Goal: Task Accomplishment & Management: Complete application form

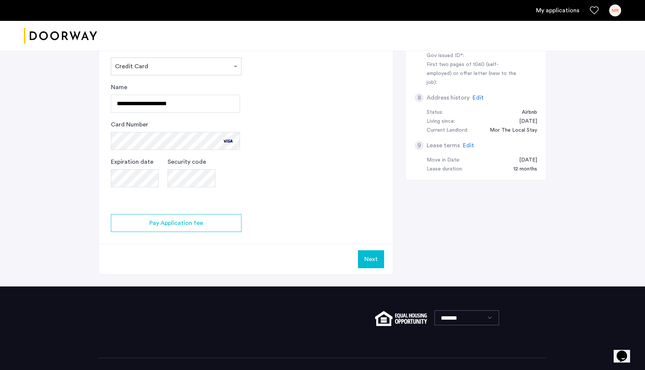
scroll to position [284, 0]
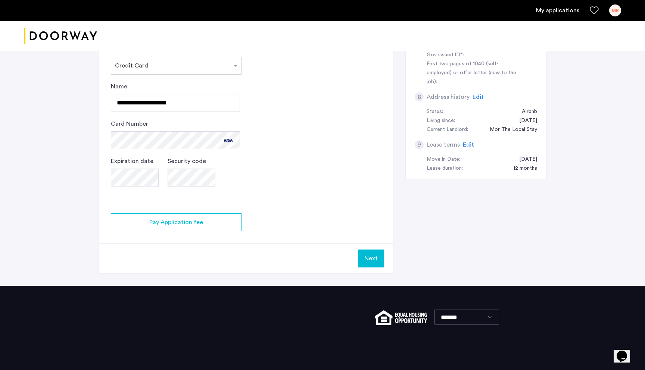
click at [267, 187] on app-credit-screening "2 Credit Screening & Application Fees Application Fees Please submit your appli…" at bounding box center [246, 45] width 294 height 455
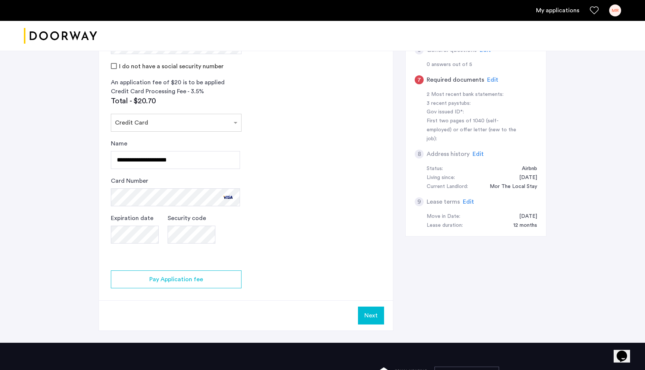
scroll to position [228, 0]
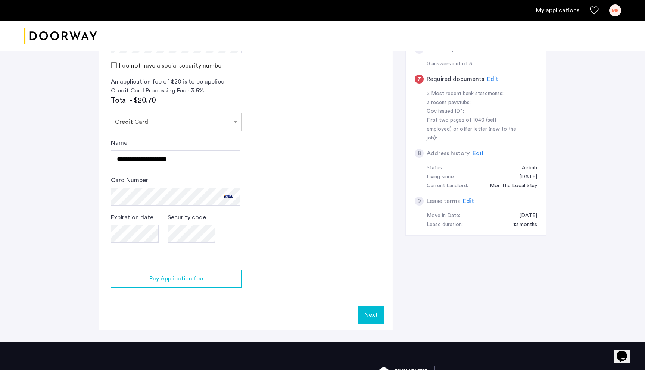
click at [370, 312] on button "Next" at bounding box center [371, 315] width 26 height 18
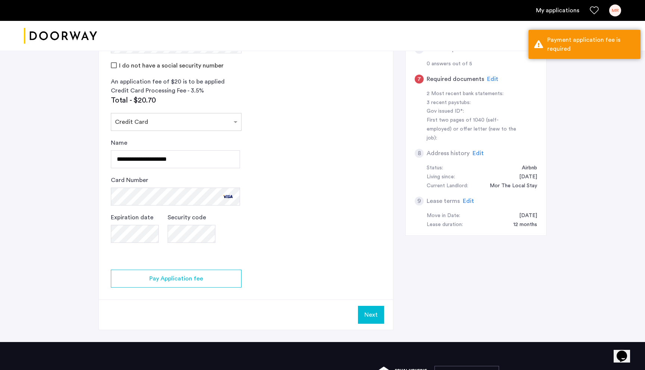
click at [257, 246] on app-credit-screening "2 Credit Screening & Application Fees Application Fees Please submit your appli…" at bounding box center [246, 102] width 294 height 455
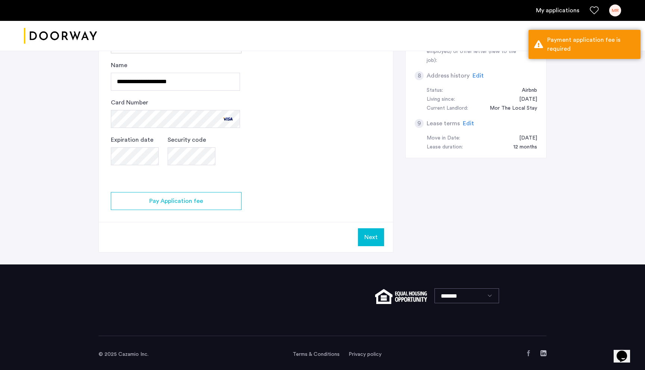
scroll to position [309, 0]
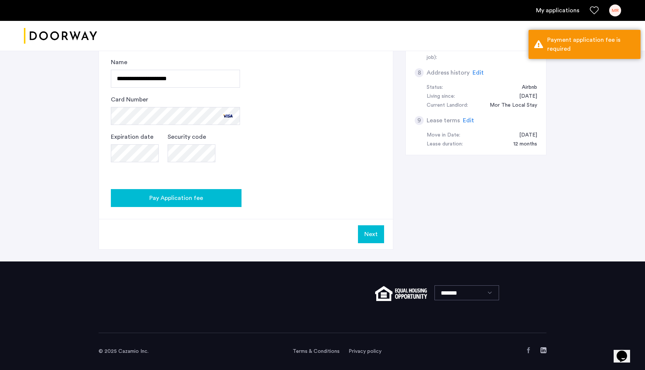
click at [187, 196] on span "Pay Application fee" at bounding box center [176, 198] width 54 height 9
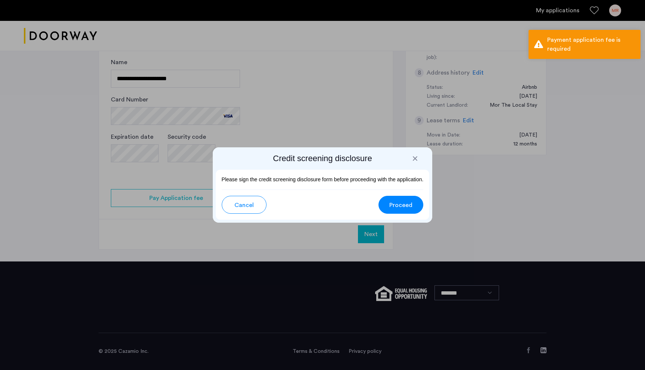
click at [403, 207] on span "Proceed" at bounding box center [400, 205] width 23 height 9
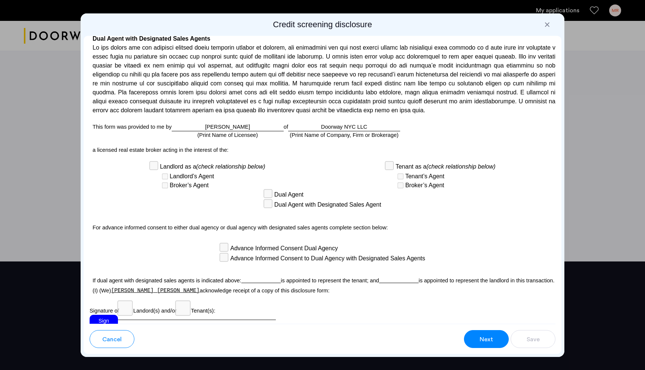
scroll to position [1932, 0]
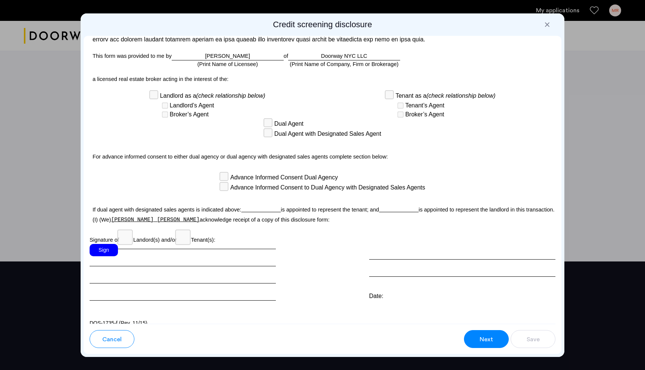
click at [106, 244] on div "Sign" at bounding box center [104, 250] width 28 height 12
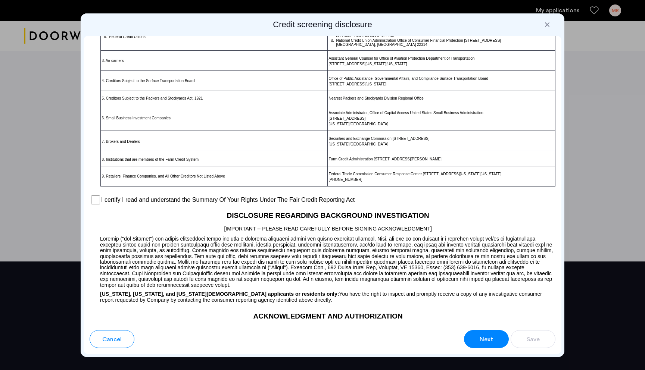
scroll to position [478, 0]
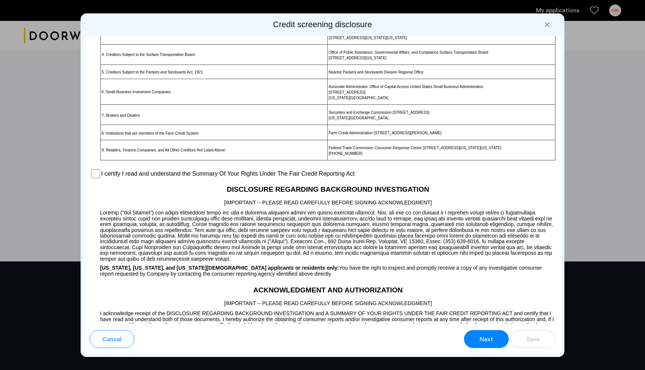
click at [192, 175] on label "I certify I read and understand the Summary Of Your Rights Under The Fair Credi…" at bounding box center [227, 173] width 253 height 9
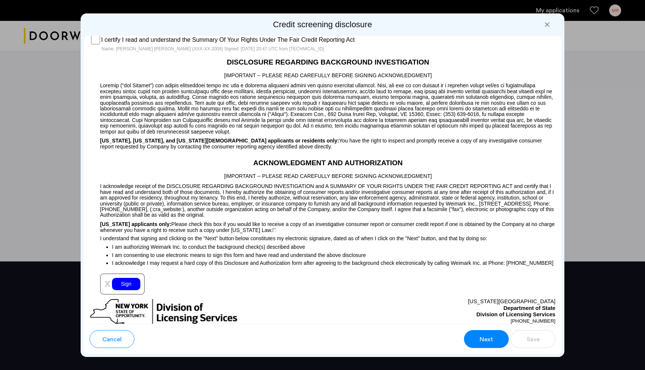
scroll to position [623, 0]
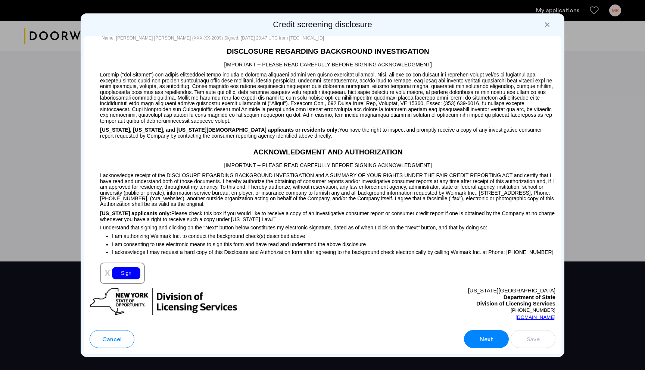
click at [123, 273] on div "Sign" at bounding box center [126, 273] width 28 height 12
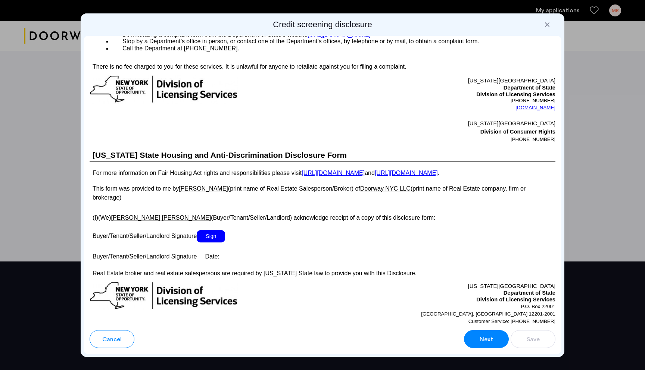
scroll to position [1186, 0]
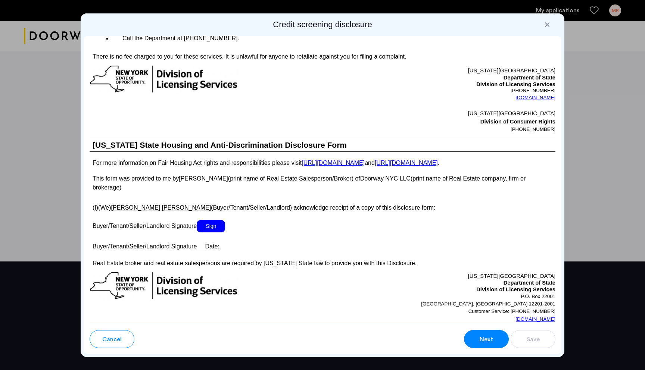
click at [202, 220] on span "Sign" at bounding box center [211, 226] width 28 height 12
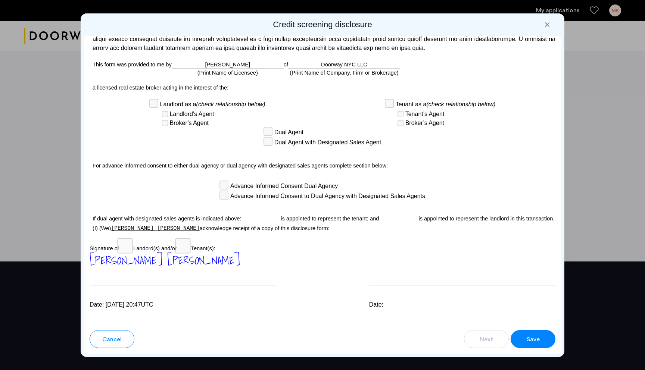
scroll to position [1950, 0]
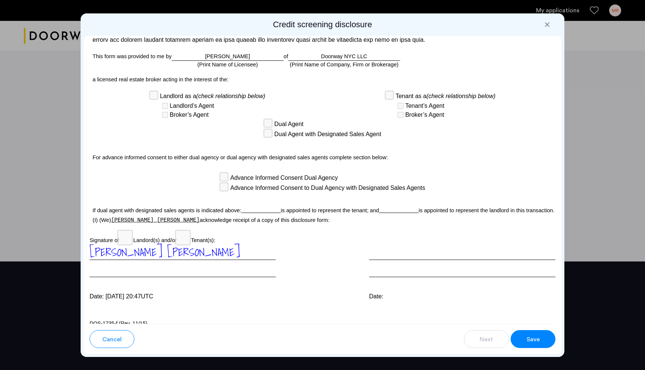
click at [531, 339] on span "Save" at bounding box center [533, 339] width 13 height 9
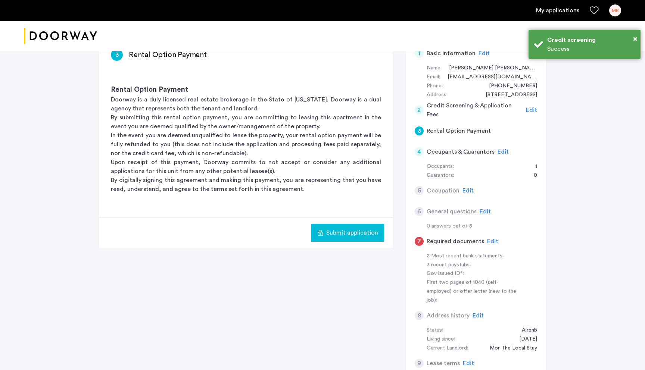
scroll to position [83, 0]
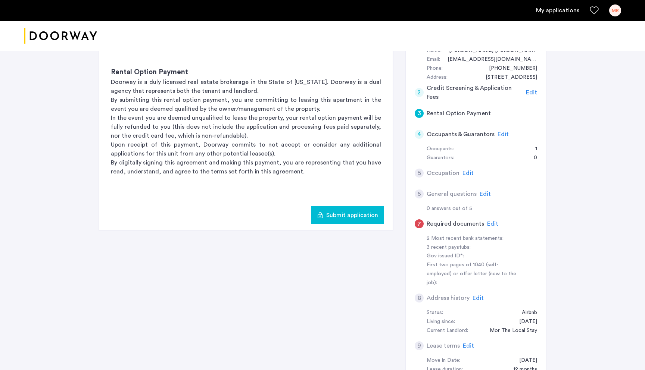
click at [503, 135] on span "Edit" at bounding box center [502, 134] width 11 height 6
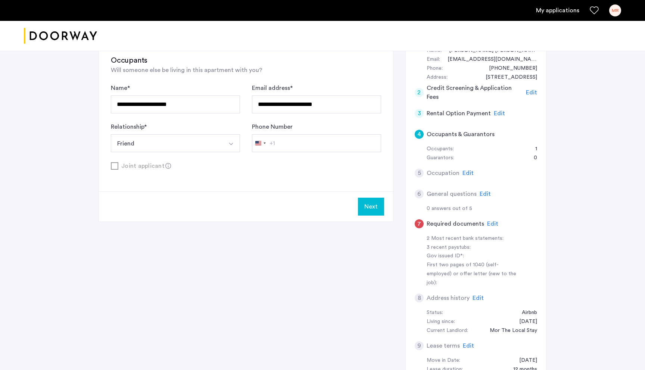
click at [369, 212] on button "Next" at bounding box center [371, 207] width 26 height 18
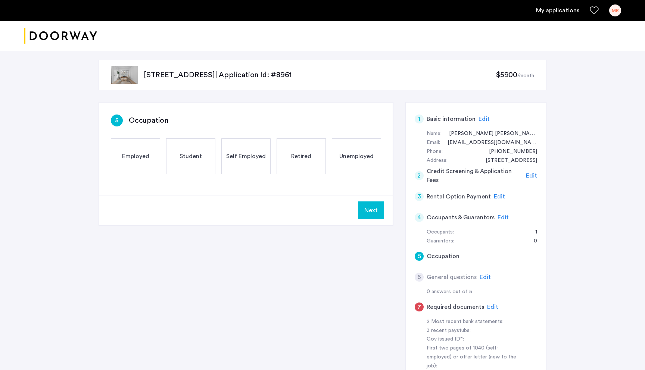
click at [121, 159] on div "Employed" at bounding box center [135, 156] width 49 height 36
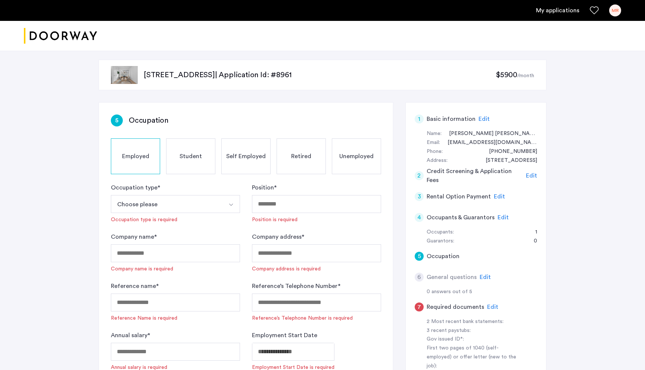
click at [203, 203] on button "Choose please" at bounding box center [167, 204] width 112 height 18
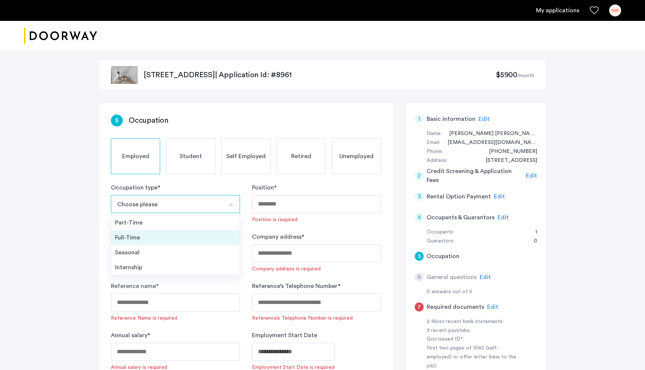
click at [188, 242] on div "Full-Time" at bounding box center [175, 237] width 121 height 9
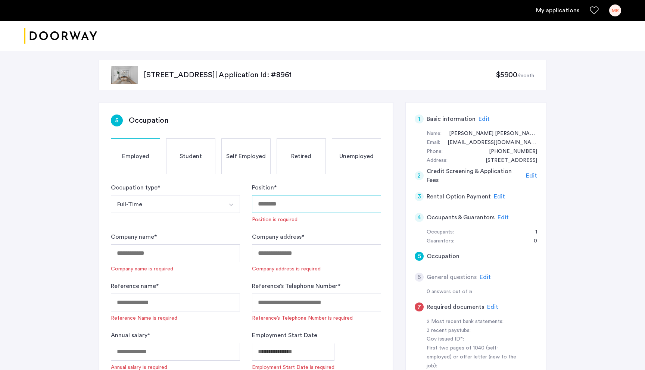
click at [296, 209] on input "Position *" at bounding box center [316, 204] width 129 height 18
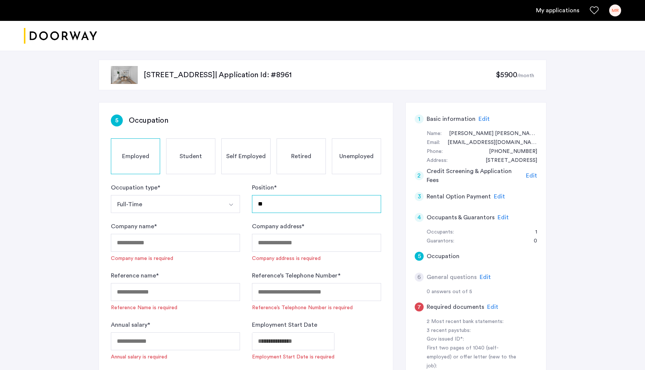
type input "*"
type input "**********"
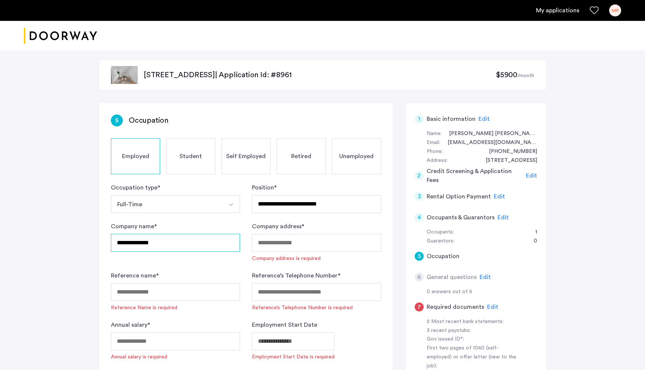
type input "**********"
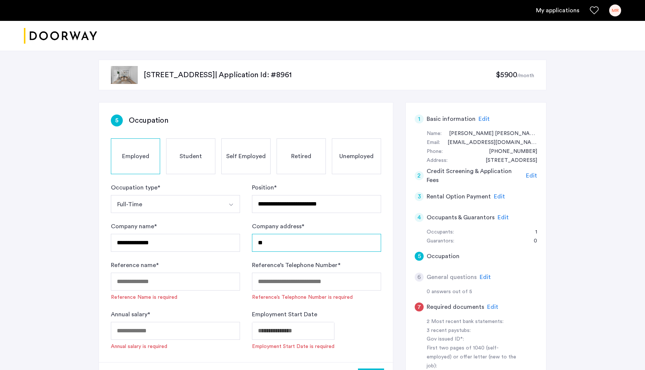
type input "*"
type input "**********"
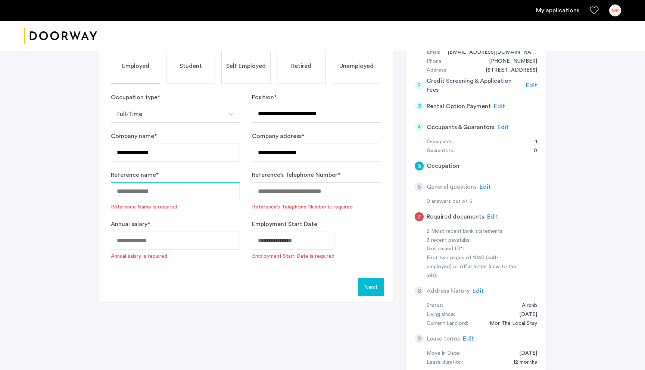
scroll to position [80, 0]
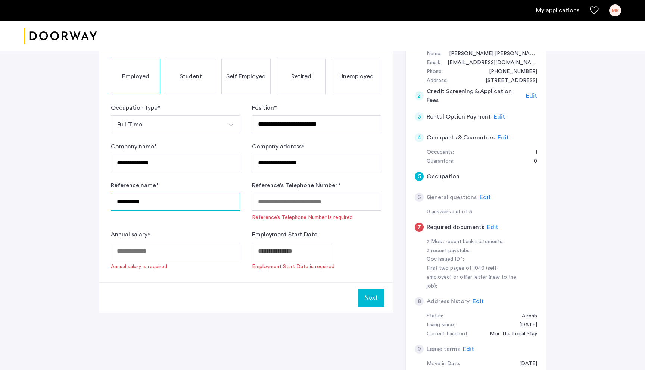
type input "**********"
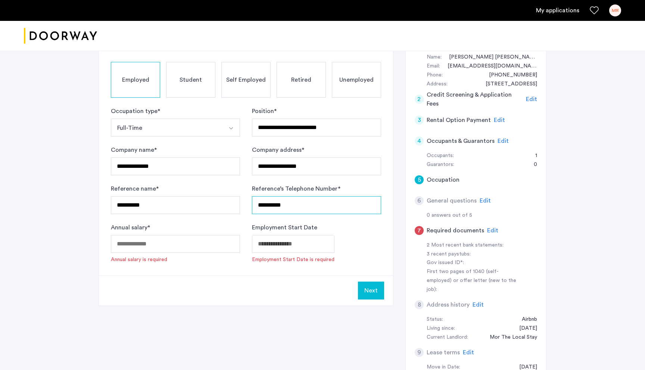
scroll to position [106, 0]
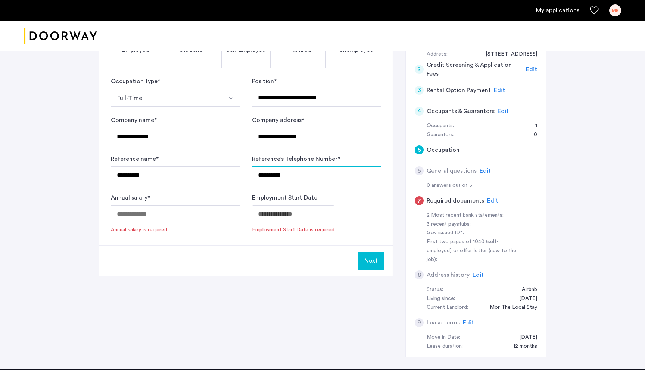
type input "**********"
click at [215, 211] on input "Annual salary *" at bounding box center [175, 214] width 129 height 18
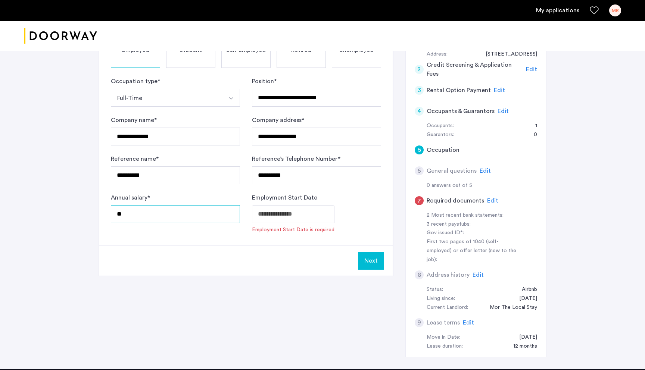
type input "*"
type input "******"
click at [300, 218] on body "**********" at bounding box center [322, 79] width 645 height 370
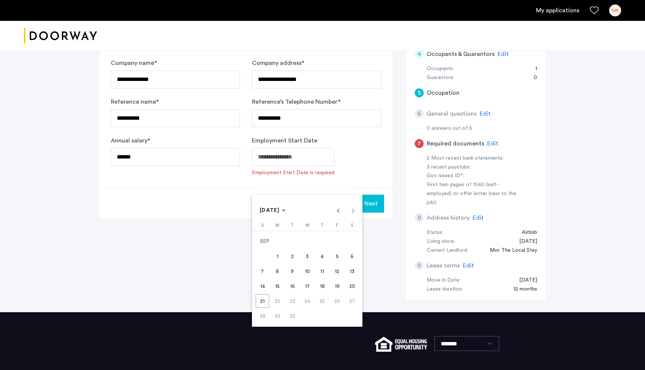
scroll to position [165, 0]
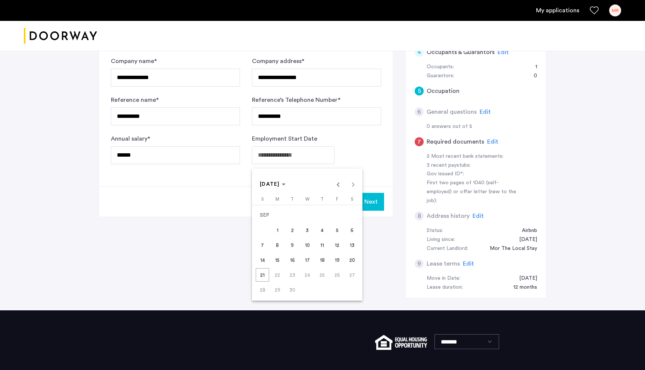
click at [322, 264] on span "18" at bounding box center [321, 259] width 13 height 13
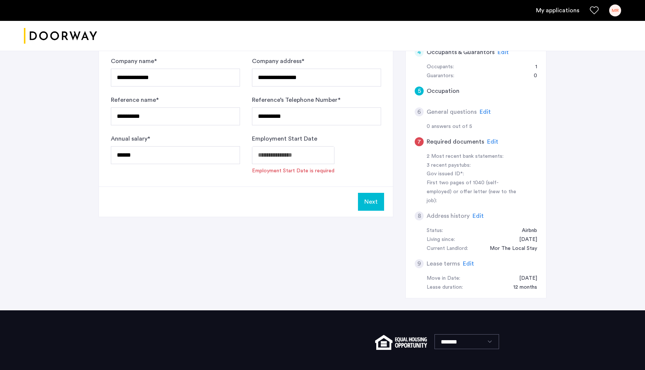
type input "**********"
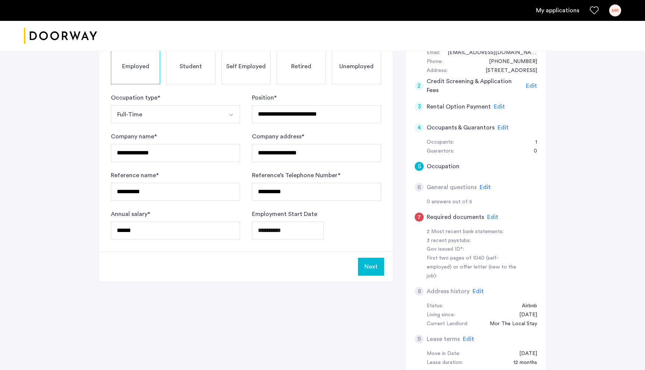
scroll to position [91, 0]
click at [375, 264] on button "Next" at bounding box center [371, 266] width 26 height 18
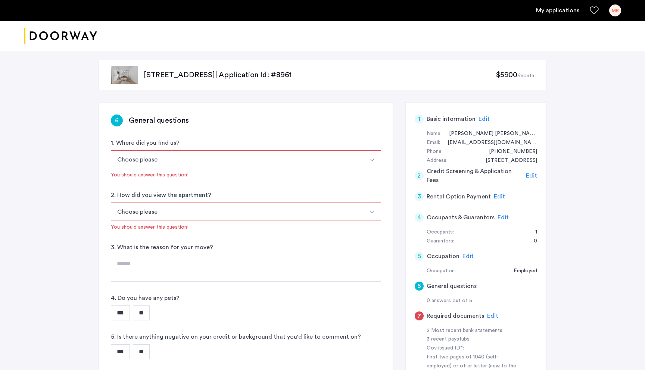
click at [262, 160] on button "Choose please" at bounding box center [237, 159] width 253 height 18
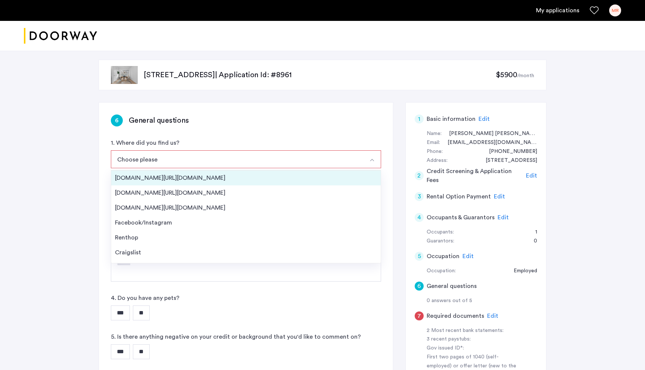
click at [242, 180] on div "[DOMAIN_NAME][URL][DOMAIN_NAME]" at bounding box center [246, 178] width 262 height 9
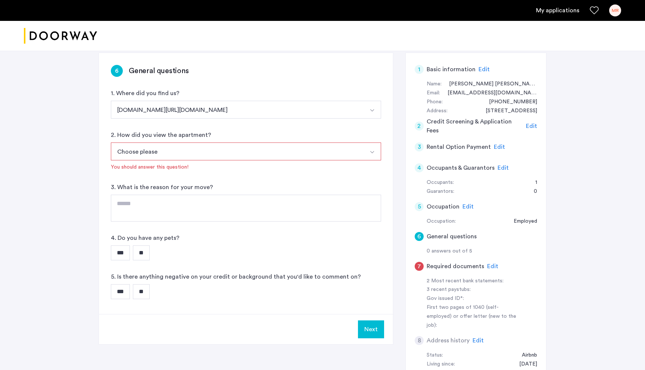
scroll to position [69, 0]
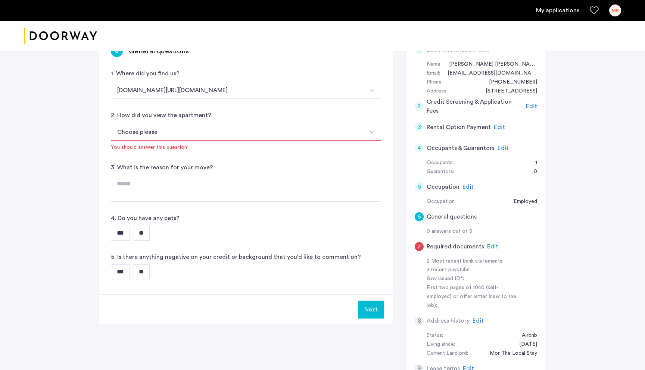
click at [213, 130] on button "Choose please" at bounding box center [237, 132] width 253 height 18
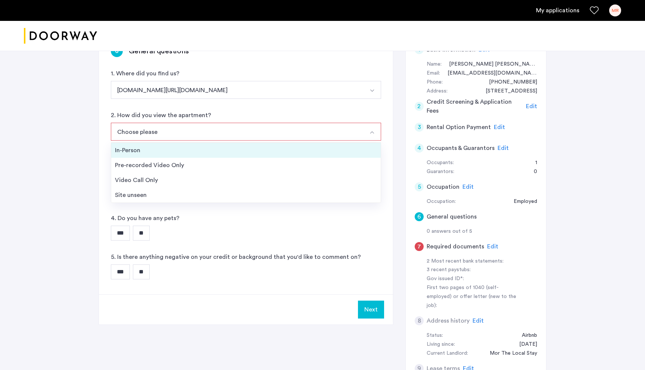
click at [206, 156] on li "In-Person" at bounding box center [245, 150] width 269 height 15
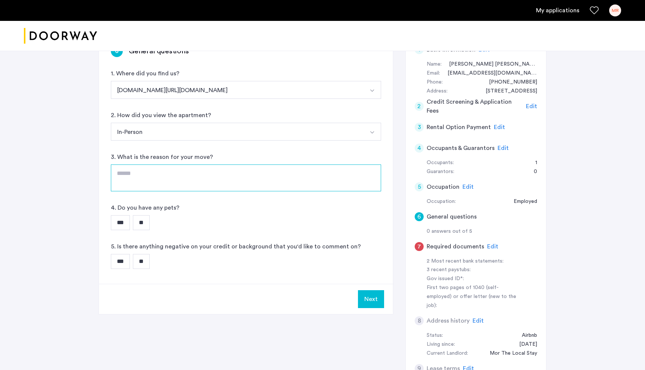
click at [167, 185] on textarea at bounding box center [246, 178] width 270 height 27
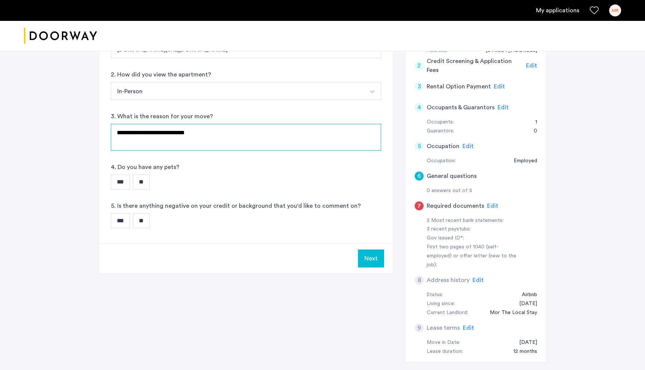
scroll to position [111, 0]
type textarea "**********"
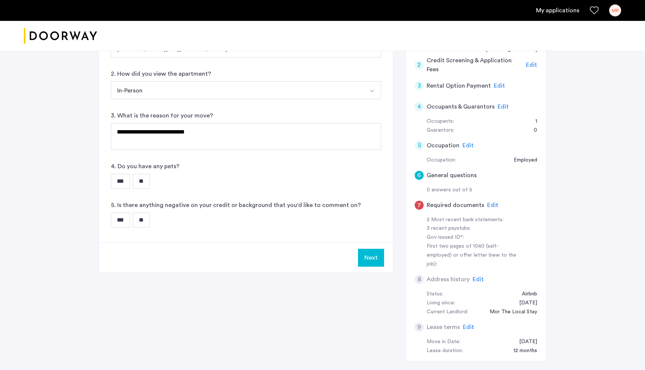
click at [145, 186] on input "**" at bounding box center [141, 181] width 17 height 15
click at [150, 216] on input "**" at bounding box center [141, 220] width 17 height 15
click at [370, 263] on button "Next" at bounding box center [371, 258] width 26 height 18
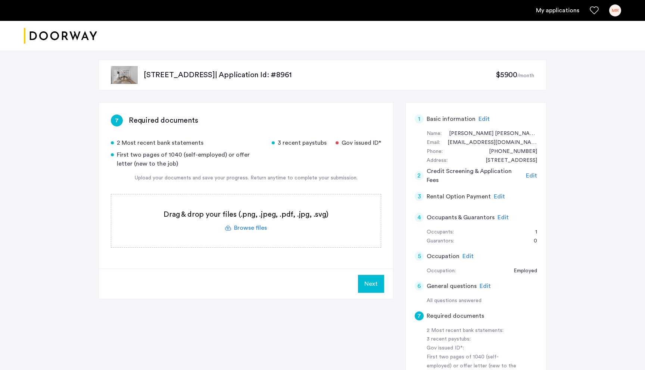
click at [268, 227] on label at bounding box center [245, 220] width 269 height 53
click at [0, 0] on input "file" at bounding box center [0, 0] width 0 height 0
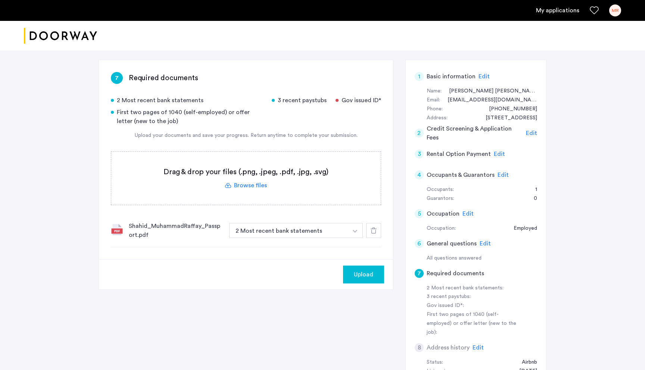
scroll to position [47, 0]
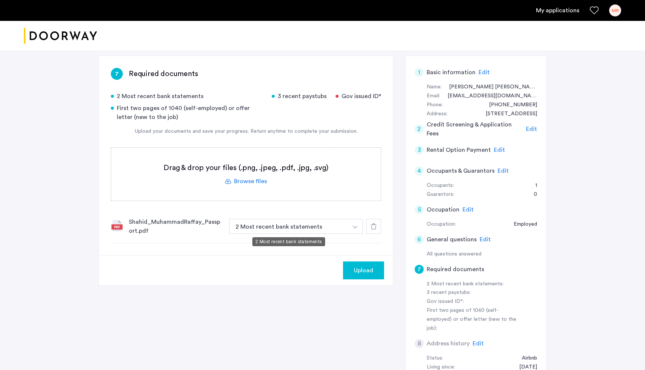
click at [301, 224] on button "2 Most recent bank statements" at bounding box center [288, 226] width 119 height 15
click at [316, 230] on button "2 Most recent bank statements" at bounding box center [288, 226] width 119 height 15
click at [358, 229] on button "button" at bounding box center [354, 226] width 15 height 15
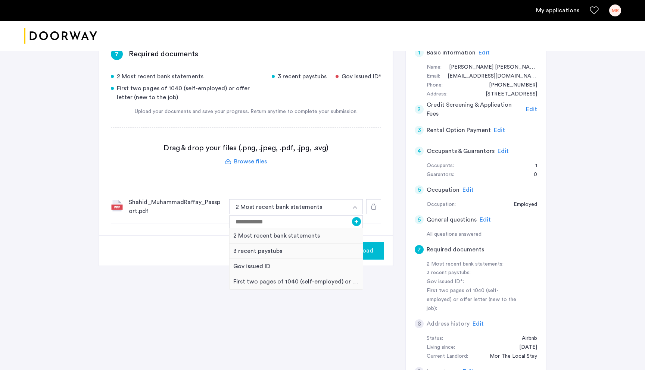
scroll to position [68, 0]
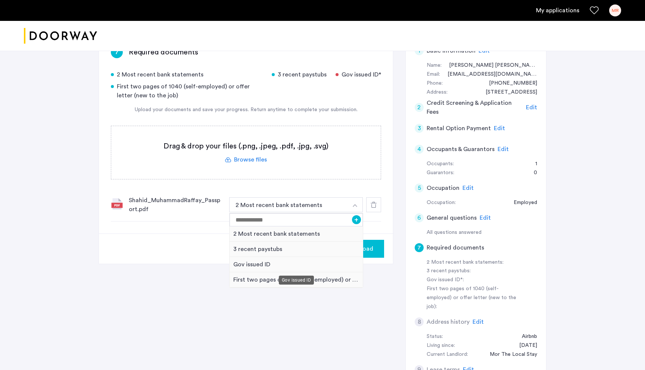
click at [275, 263] on div "Gov issued ID" at bounding box center [296, 264] width 133 height 15
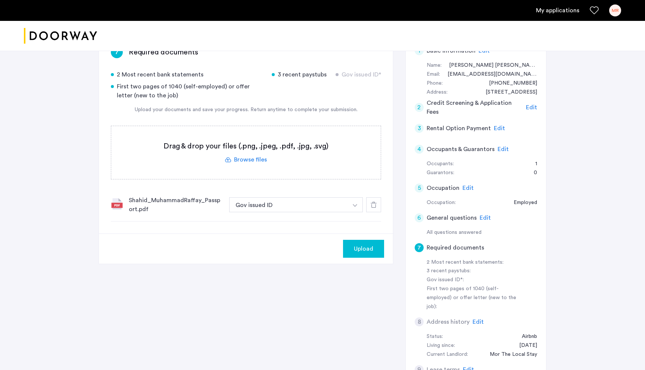
click at [283, 169] on label at bounding box center [245, 152] width 269 height 53
click at [0, 0] on input "file" at bounding box center [0, 0] width 0 height 0
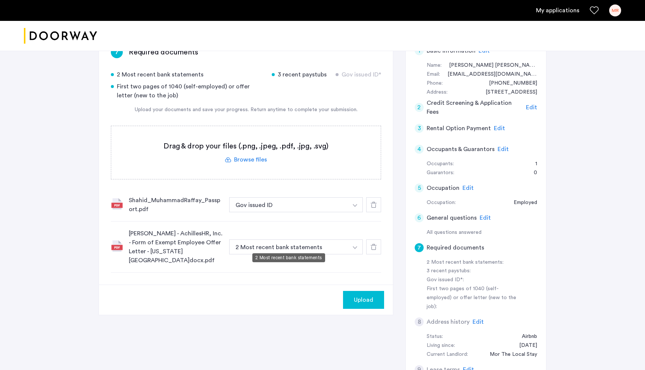
click at [301, 240] on button "2 Most recent bank statements" at bounding box center [288, 247] width 119 height 15
click at [297, 245] on button "2 Most recent bank statements" at bounding box center [288, 247] width 119 height 15
click at [356, 246] on img "button" at bounding box center [355, 247] width 4 height 3
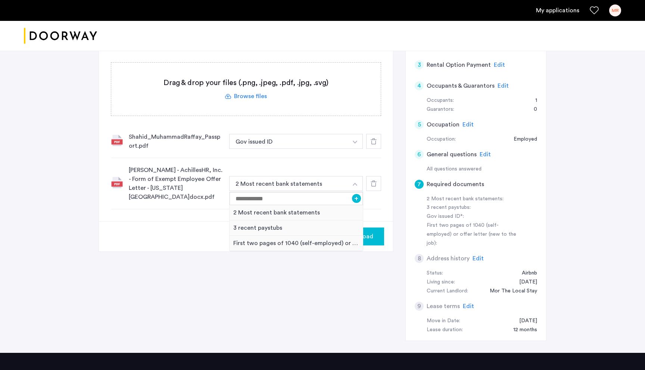
scroll to position [136, 0]
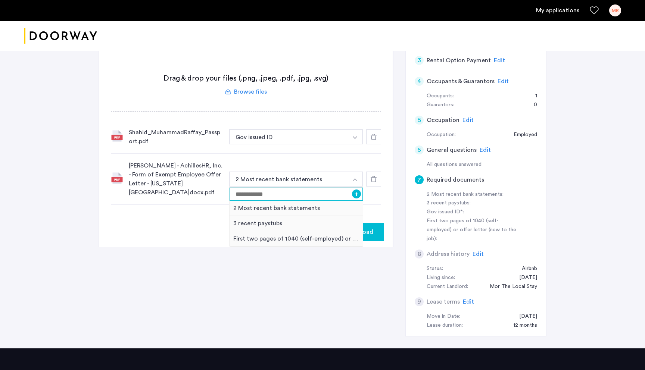
click at [297, 194] on input at bounding box center [296, 194] width 133 height 13
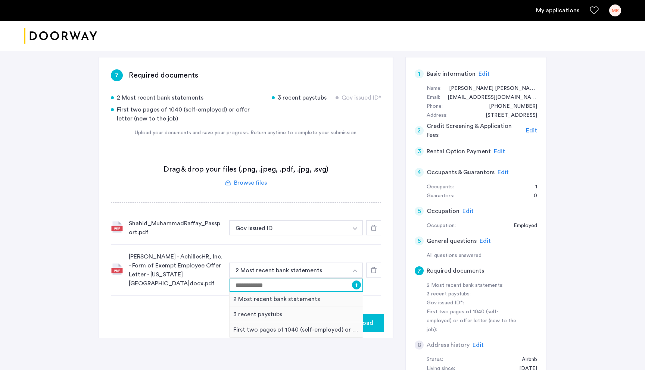
scroll to position [43, 0]
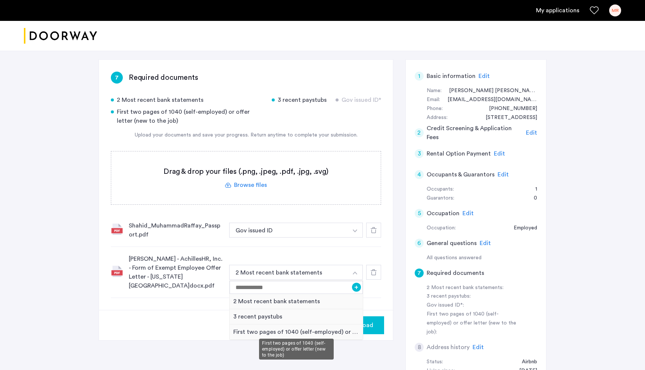
click at [285, 334] on div "First two pages of 1040 (self-employed) or offer letter (new to the job)" at bounding box center [296, 332] width 133 height 15
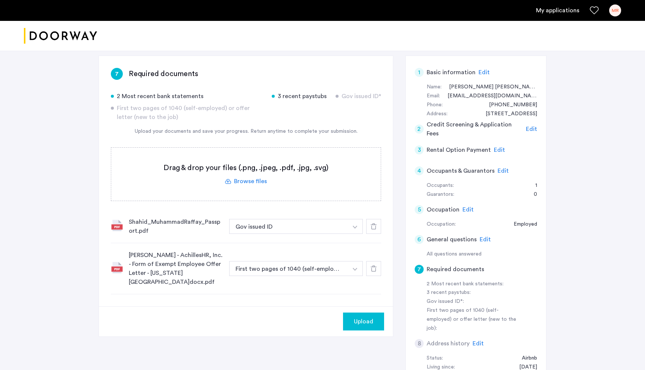
scroll to position [46, 0]
click at [308, 248] on div "[PERSON_NAME] - AchillesHR, Inc. - Form of Exempt Employee Offer Letter - [US_S…" at bounding box center [246, 269] width 270 height 51
click at [240, 188] on label at bounding box center [245, 175] width 269 height 53
click at [0, 0] on input "file" at bounding box center [0, 0] width 0 height 0
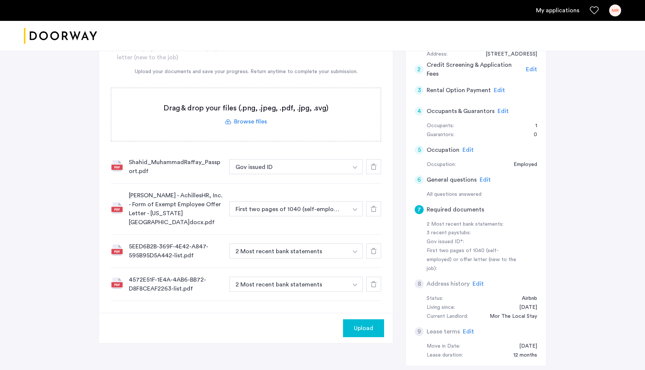
scroll to position [107, 0]
click at [365, 323] on span "Upload" at bounding box center [363, 327] width 19 height 9
click at [365, 321] on button "Next" at bounding box center [371, 328] width 26 height 18
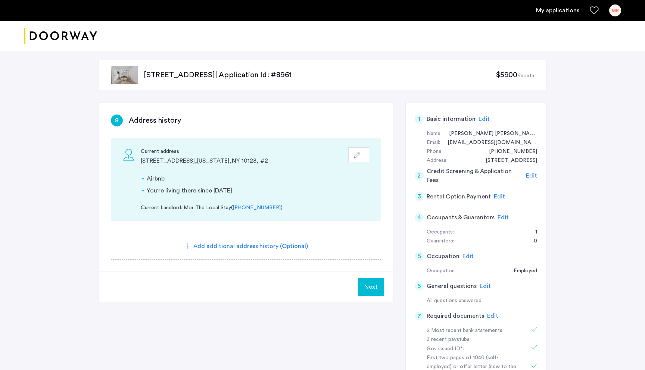
click at [366, 291] on span "Next" at bounding box center [370, 287] width 13 height 9
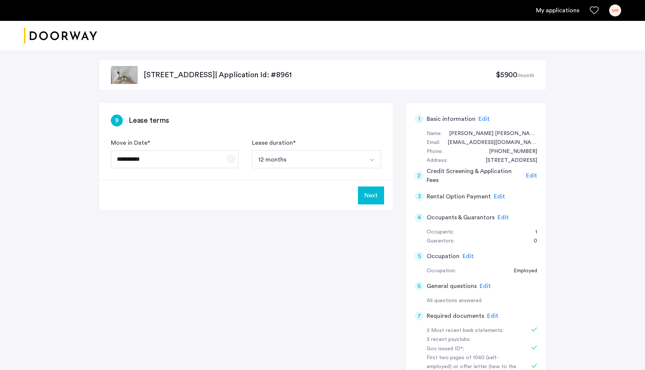
click at [230, 157] on span "Open calendar" at bounding box center [231, 159] width 18 height 18
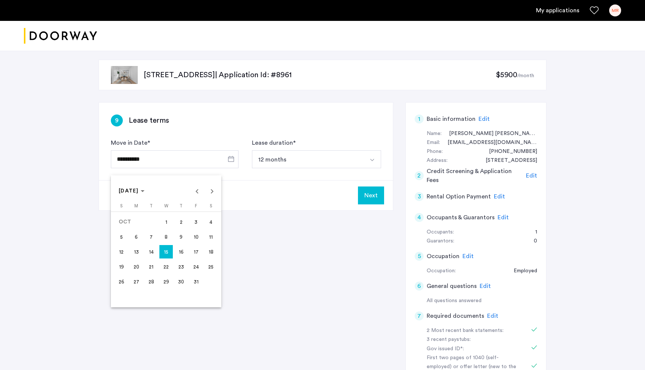
click at [270, 210] on div at bounding box center [322, 185] width 645 height 370
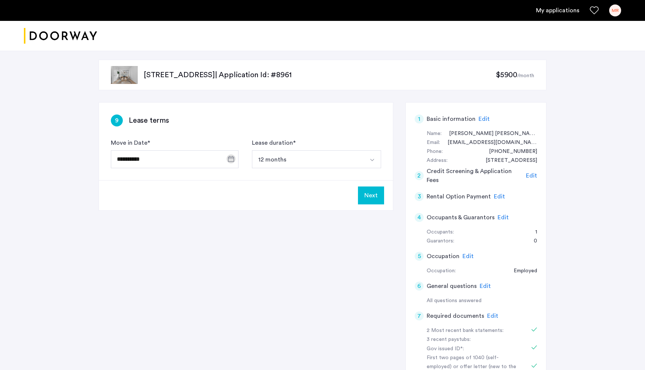
click at [259, 192] on div "Next" at bounding box center [246, 195] width 294 height 30
click at [241, 175] on div "**********" at bounding box center [246, 142] width 294 height 78
click at [369, 203] on button "Next" at bounding box center [371, 196] width 26 height 18
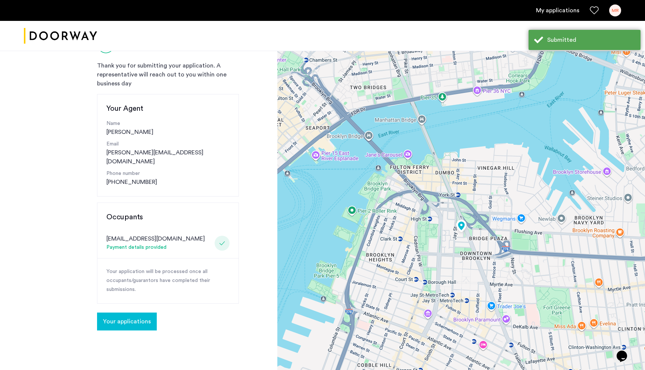
scroll to position [46, 0]
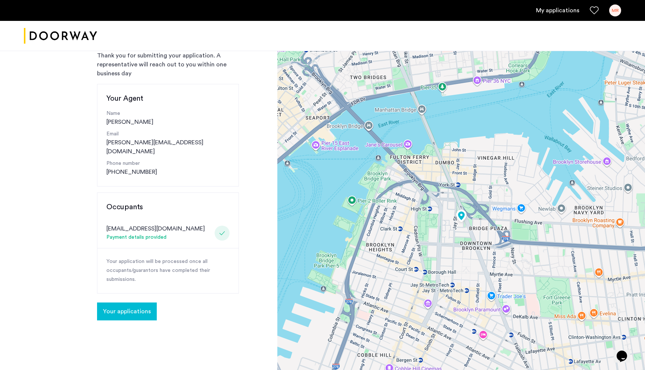
click at [147, 307] on span "Your applications" at bounding box center [127, 311] width 48 height 9
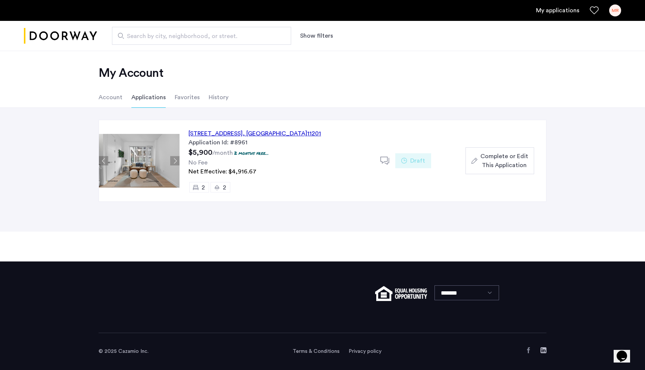
click at [242, 165] on div "No Fee" at bounding box center [279, 162] width 183 height 9
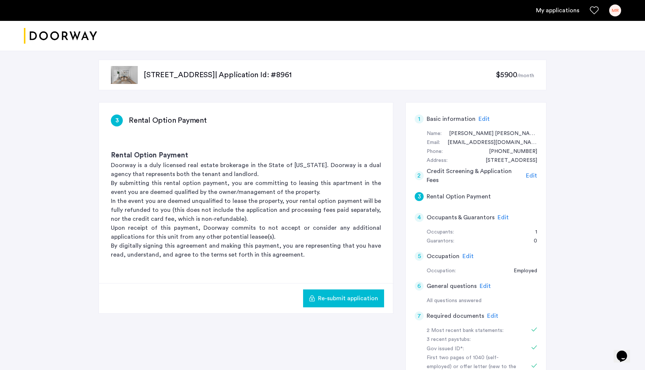
click at [125, 82] on img at bounding box center [124, 75] width 27 height 18
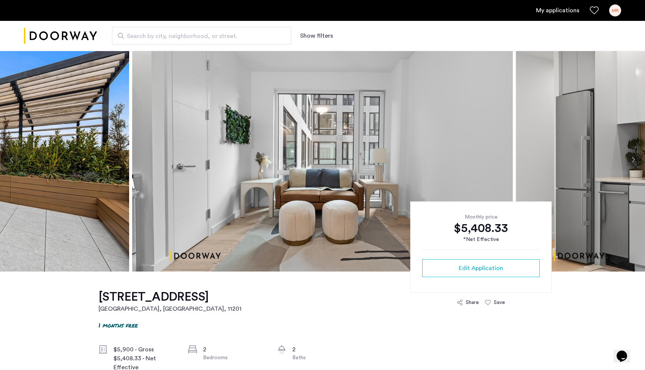
click at [269, 227] on img at bounding box center [322, 160] width 381 height 224
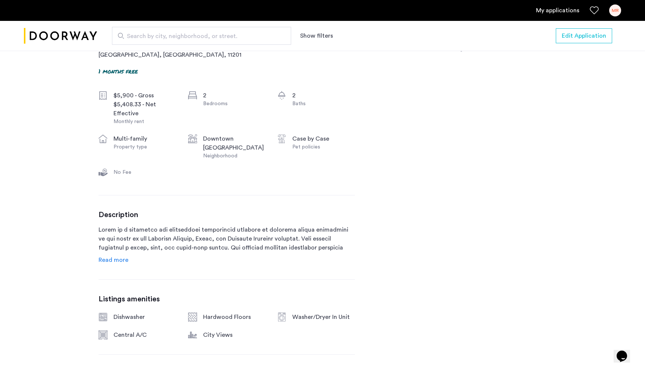
scroll to position [253, 0]
click at [611, 4] on link "MR" at bounding box center [615, 10] width 12 height 12
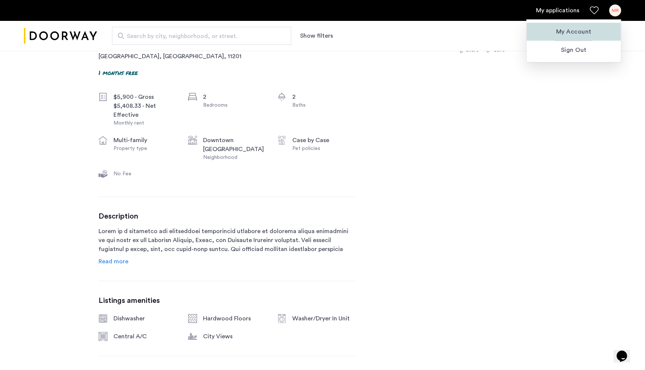
click at [566, 33] on span "My Account" at bounding box center [574, 31] width 82 height 9
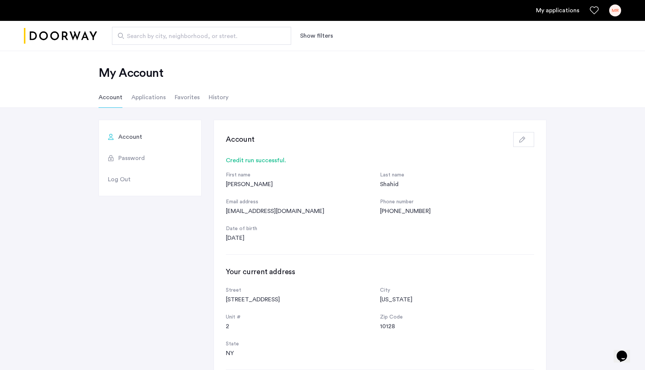
click at [148, 106] on li "Applications" at bounding box center [148, 97] width 34 height 21
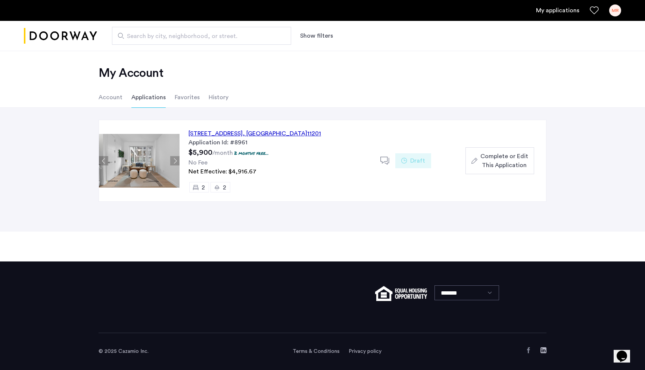
click at [209, 97] on li "History" at bounding box center [219, 97] width 20 height 21
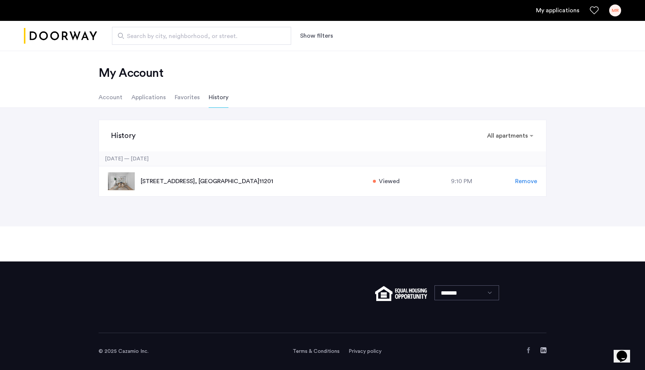
click at [156, 91] on li "Applications" at bounding box center [148, 97] width 34 height 21
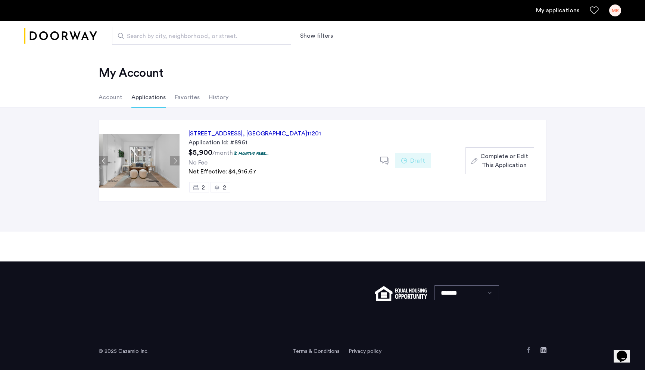
click at [191, 95] on li "Favorites" at bounding box center [187, 97] width 25 height 21
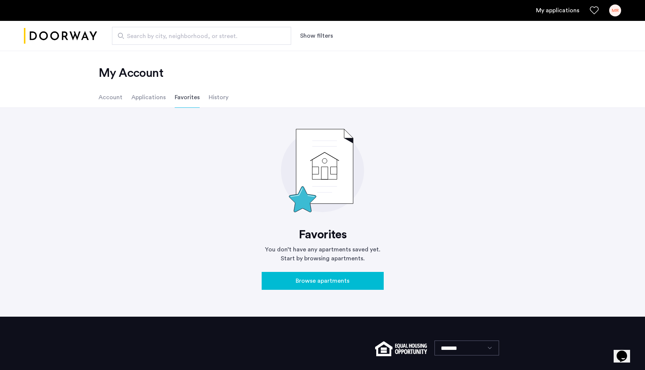
click at [214, 95] on li "History" at bounding box center [219, 97] width 20 height 21
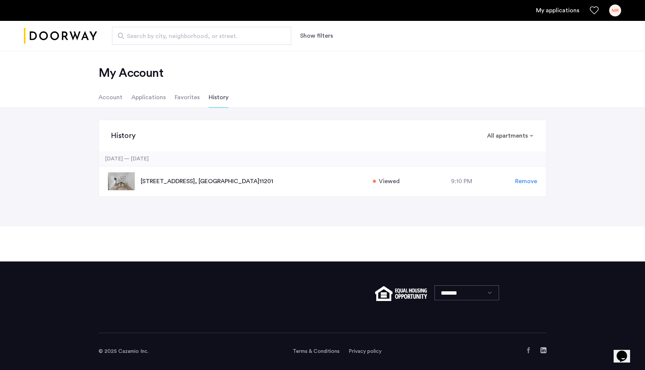
click at [112, 95] on li "Account" at bounding box center [111, 97] width 24 height 21
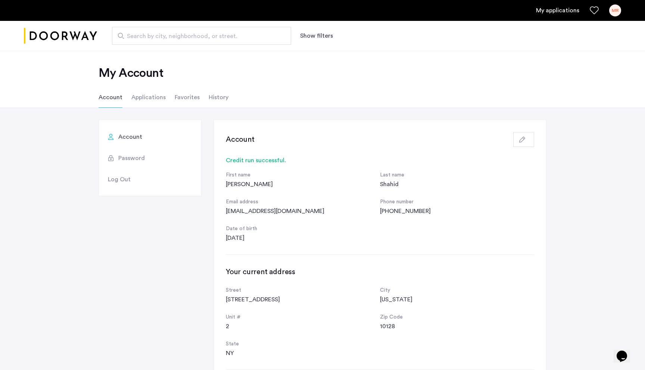
click at [138, 94] on li "Applications" at bounding box center [148, 97] width 34 height 21
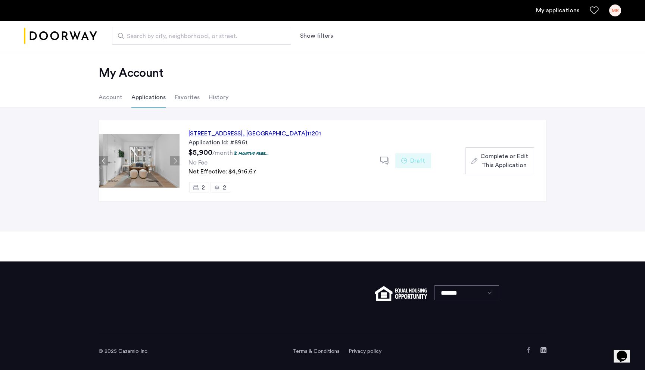
click at [176, 97] on li "Favorites" at bounding box center [187, 97] width 25 height 21
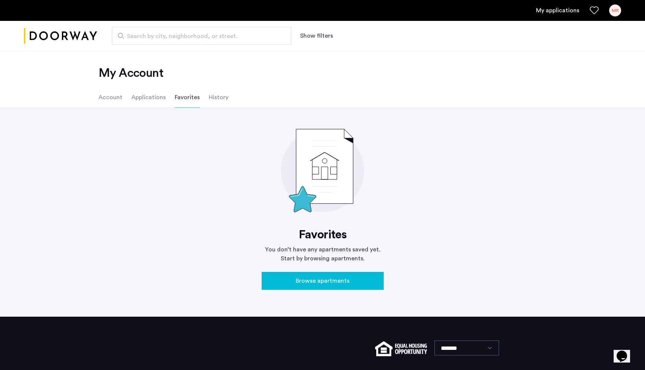
click at [211, 98] on li "History" at bounding box center [219, 97] width 20 height 21
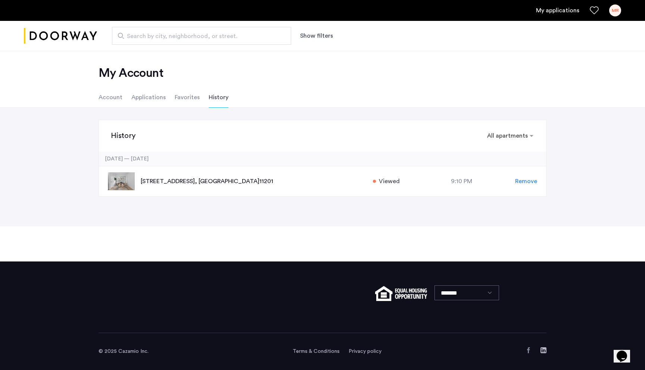
click at [119, 96] on li "Account" at bounding box center [111, 97] width 24 height 21
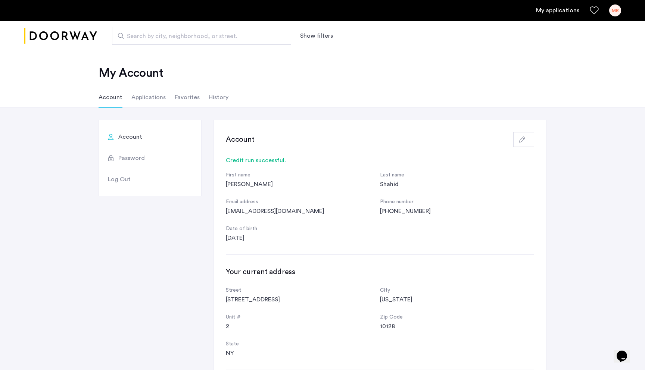
click at [90, 33] on img "Cazamio logo" at bounding box center [60, 36] width 73 height 28
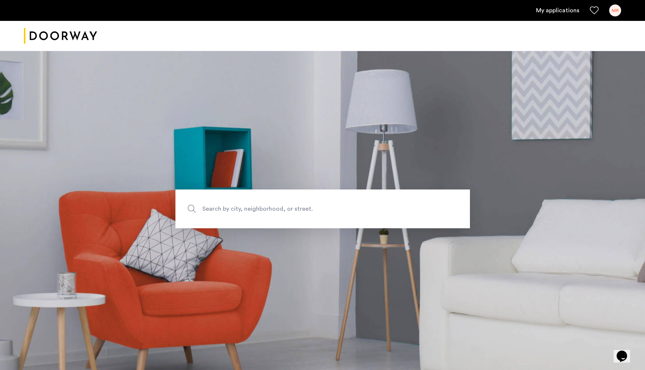
scroll to position [109, 0]
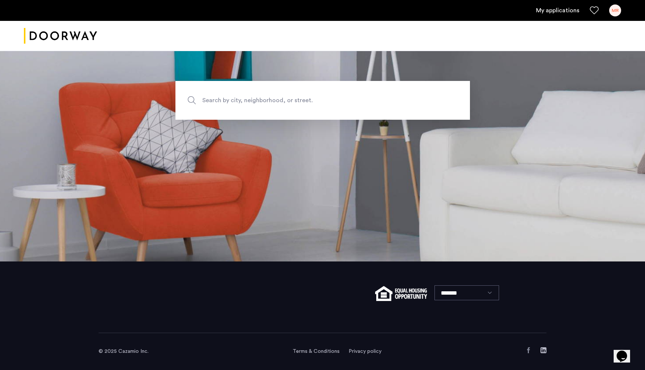
click at [615, 7] on div "MR" at bounding box center [615, 10] width 12 height 12
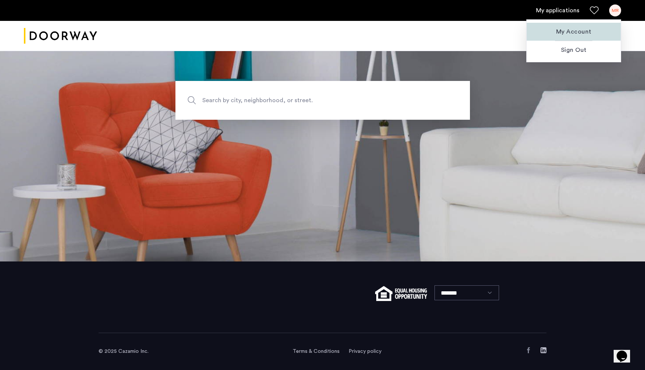
click at [573, 32] on span "My Account" at bounding box center [574, 31] width 82 height 9
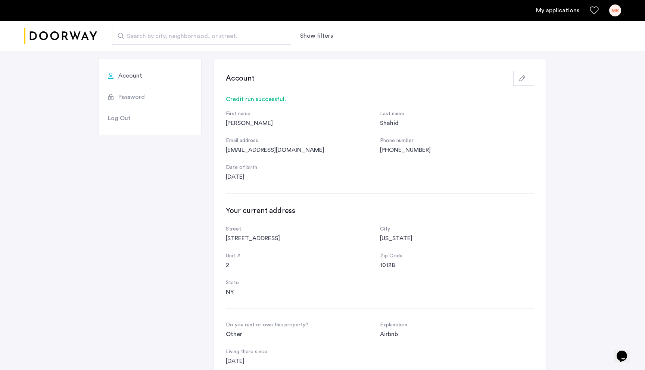
scroll to position [68, 0]
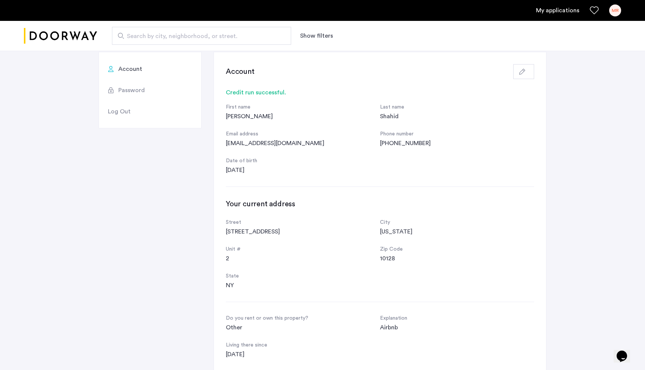
click at [268, 90] on div "Credit run successful." at bounding box center [380, 92] width 308 height 9
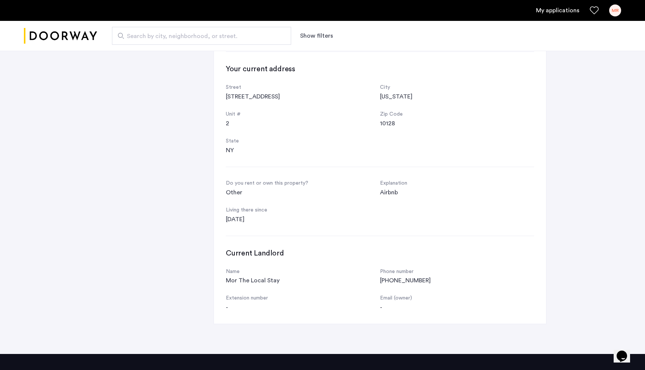
scroll to position [0, 0]
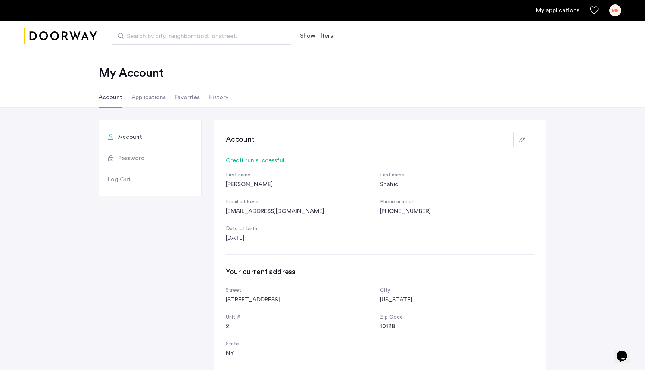
click at [146, 97] on li "Applications" at bounding box center [148, 97] width 34 height 21
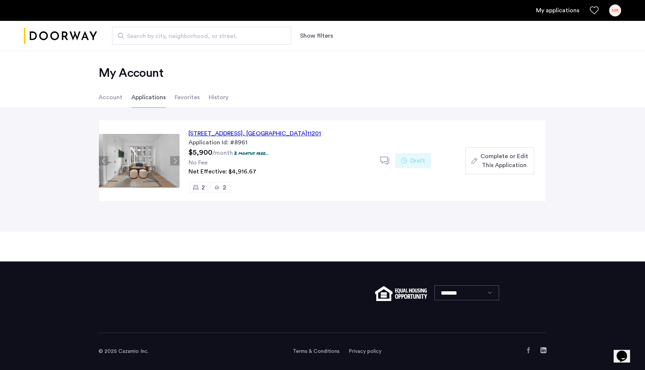
click at [503, 153] on span "Complete or Edit This Application" at bounding box center [504, 161] width 48 height 18
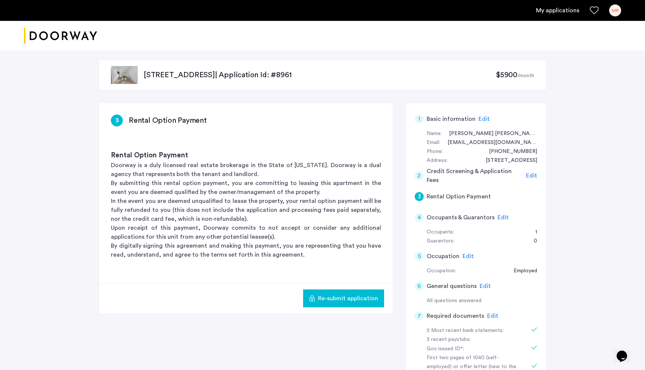
click at [481, 118] on span "Edit" at bounding box center [483, 119] width 11 height 6
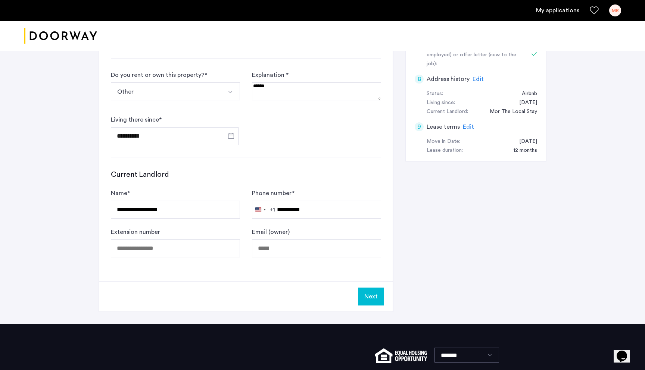
scroll to position [275, 0]
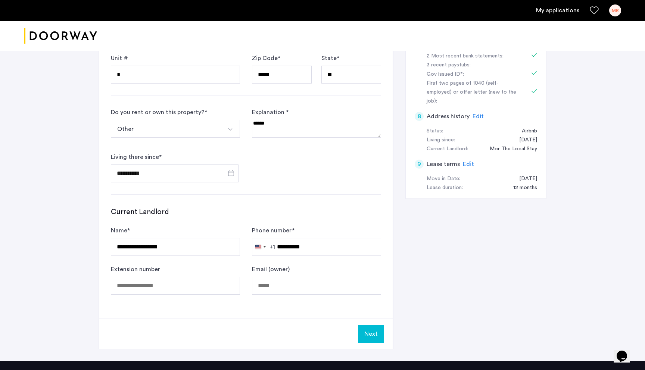
click at [371, 335] on button "Next" at bounding box center [371, 334] width 26 height 18
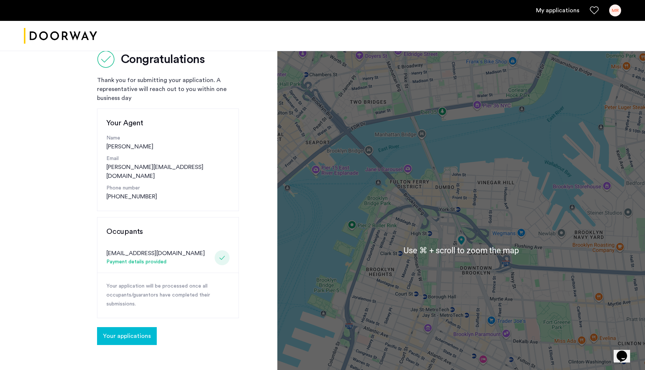
scroll to position [22, 0]
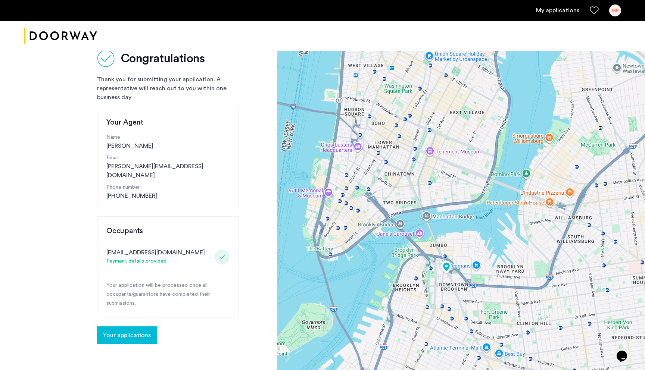
click at [134, 331] on button "Your applications" at bounding box center [127, 336] width 60 height 18
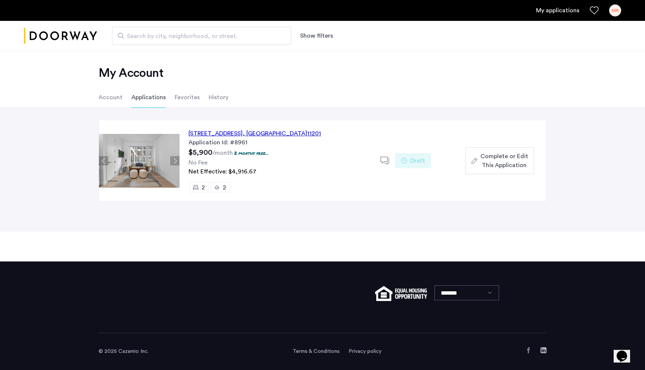
click at [409, 158] on div "Draft" at bounding box center [413, 160] width 36 height 15
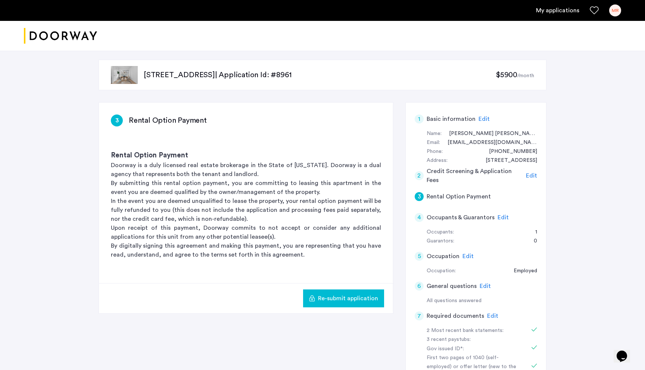
click at [327, 297] on span "Re-submit application" at bounding box center [348, 298] width 60 height 9
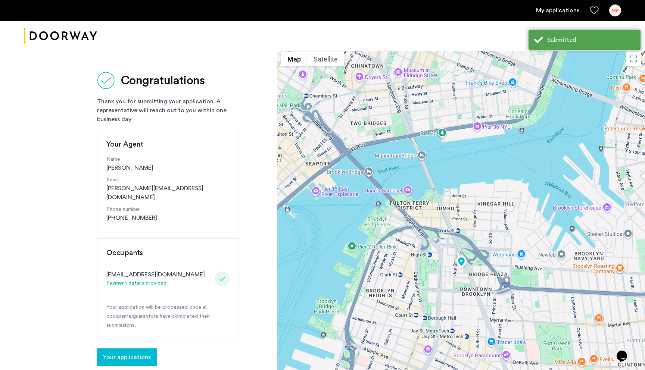
click at [59, 36] on img "Cazamio logo" at bounding box center [60, 36] width 73 height 28
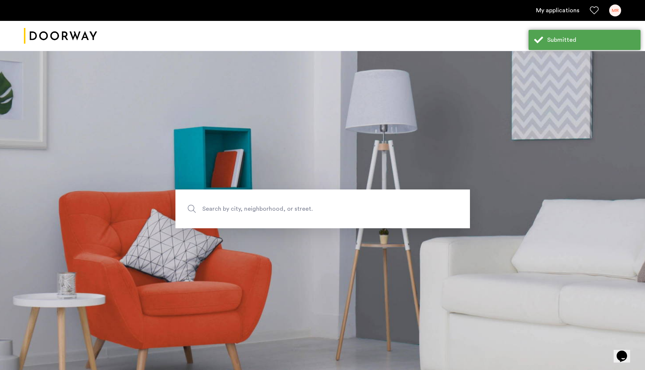
click at [550, 14] on link "My applications" at bounding box center [557, 10] width 43 height 9
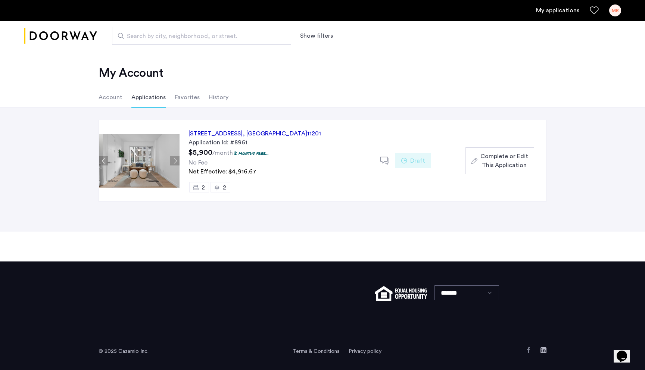
click at [109, 103] on li "Account" at bounding box center [111, 97] width 24 height 21
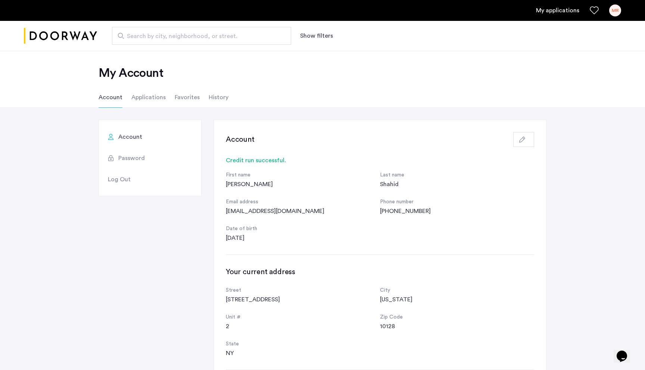
click at [613, 13] on div "MR" at bounding box center [615, 10] width 12 height 12
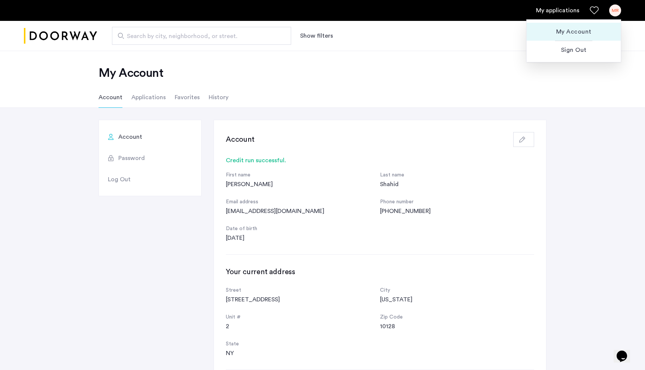
click at [574, 32] on span "My Account" at bounding box center [574, 31] width 82 height 9
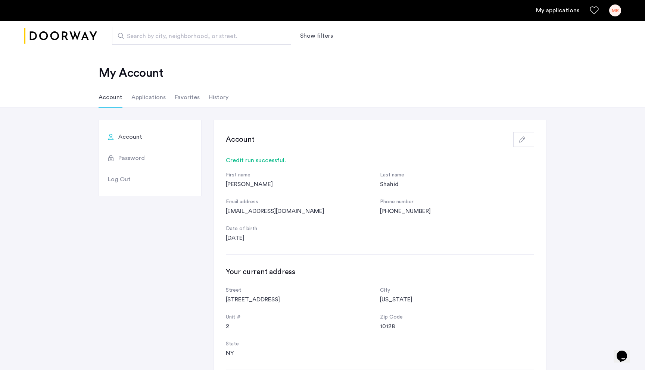
click at [556, 10] on link "My applications" at bounding box center [557, 10] width 43 height 9
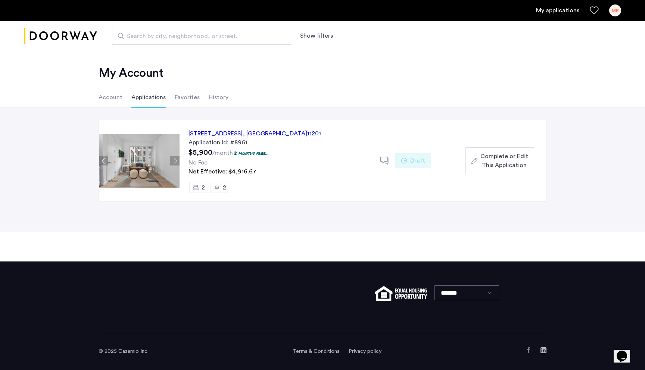
click at [207, 136] on div "[STREET_ADDRESS]" at bounding box center [254, 133] width 132 height 9
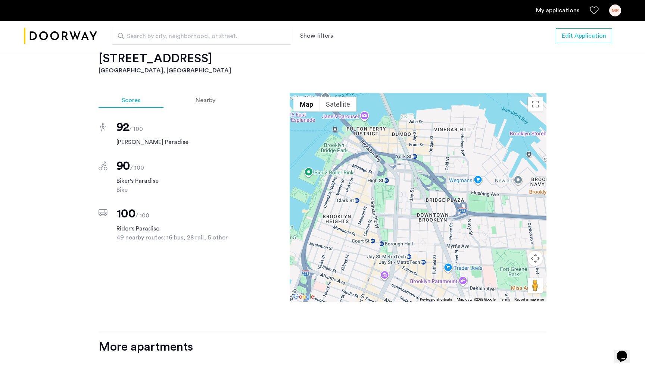
scroll to position [707, 0]
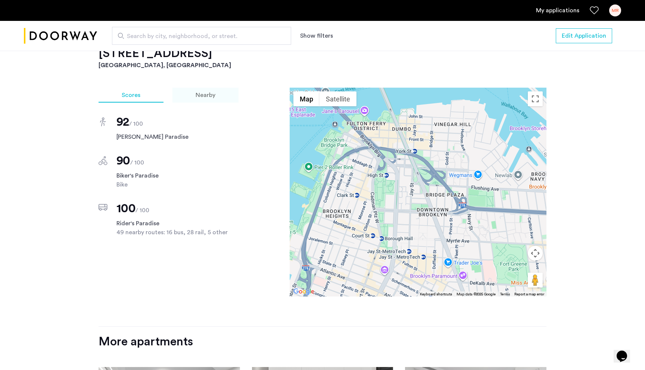
click at [192, 103] on div "Nearby" at bounding box center [205, 95] width 66 height 15
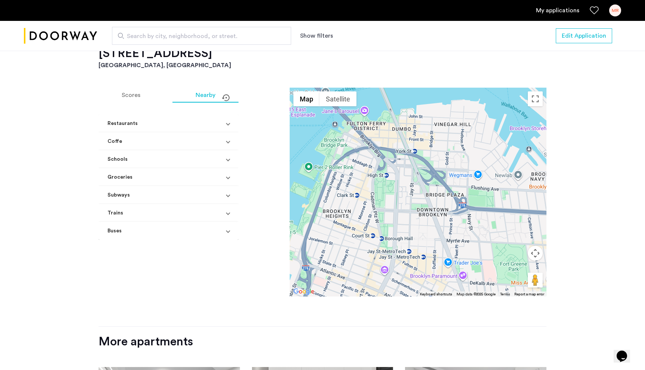
click at [193, 132] on mat-expansion-panel-header "Restaurants" at bounding box center [169, 124] width 140 height 18
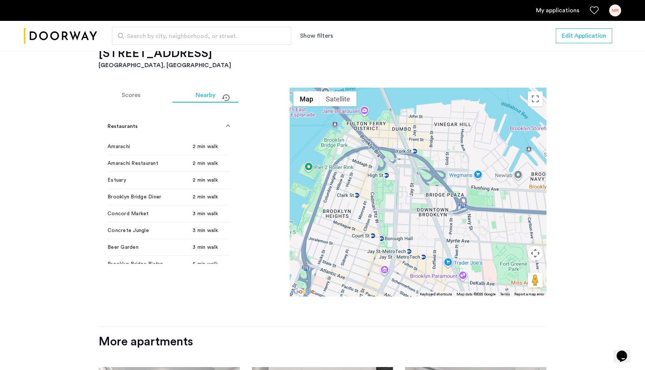
click at [193, 138] on mat-expansion-panel-header "Restaurants" at bounding box center [169, 127] width 140 height 24
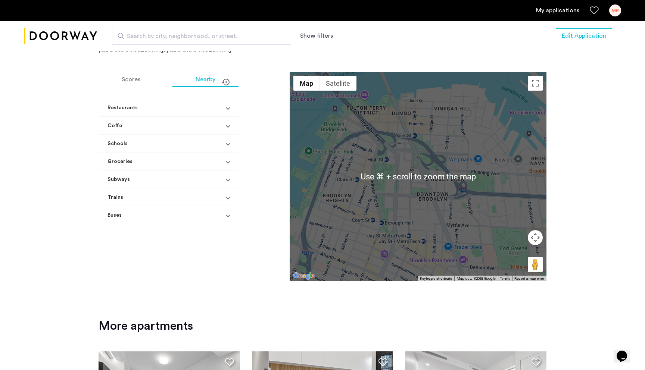
scroll to position [728, 0]
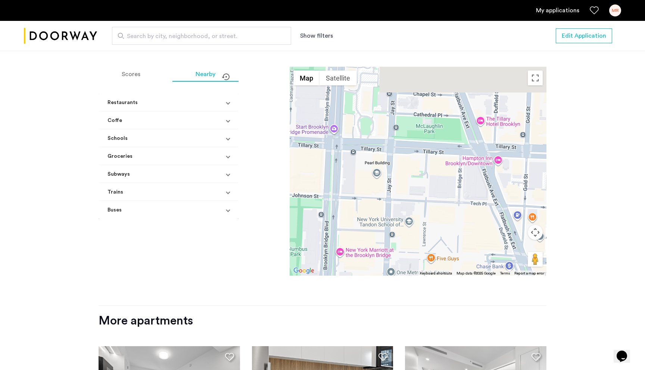
drag, startPoint x: 387, startPoint y: 188, endPoint x: 385, endPoint y: 243, distance: 54.9
click at [385, 243] on div at bounding box center [418, 171] width 257 height 209
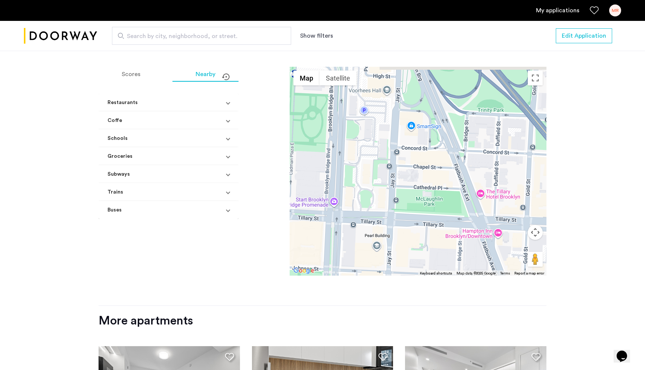
drag, startPoint x: 386, startPoint y: 162, endPoint x: 386, endPoint y: 232, distance: 70.9
click at [386, 232] on div at bounding box center [418, 171] width 257 height 209
click at [416, 131] on div at bounding box center [418, 171] width 257 height 209
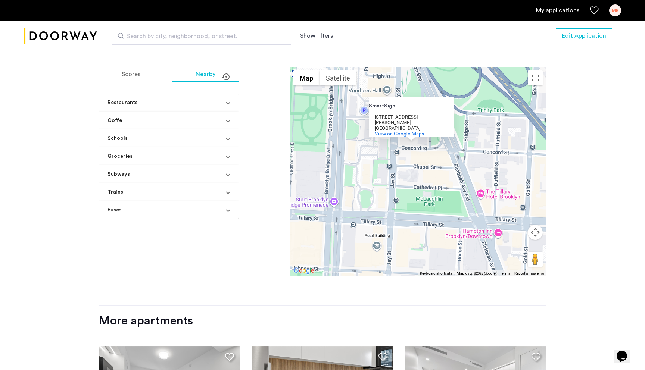
click at [409, 134] on span "View on Google Maps" at bounding box center [399, 133] width 49 height 5
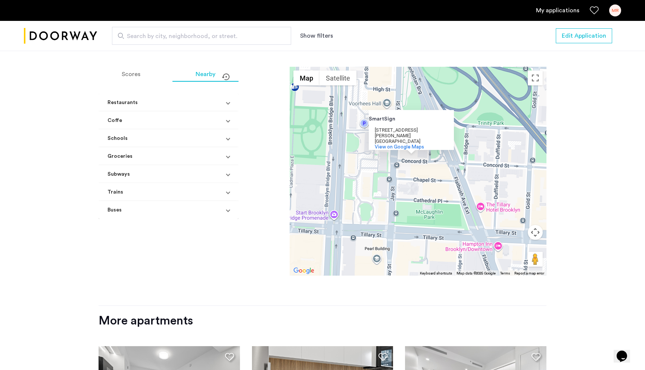
click at [412, 226] on div "SmartSign SmartSign 203 Jay St Suite 800 Brooklyn, NY 11201 View on Google Maps" at bounding box center [418, 171] width 257 height 209
click at [452, 180] on div "SmartSign SmartSign 203 Jay St Suite 800 Brooklyn, NY 11201 View on Google Maps" at bounding box center [418, 171] width 257 height 209
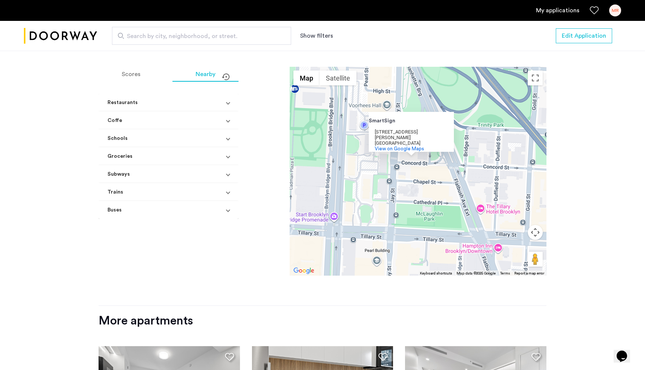
drag, startPoint x: 465, startPoint y: 147, endPoint x: 461, endPoint y: 159, distance: 13.3
click at [461, 159] on div "SmartSign SmartSign 203 Jay St Suite 800 Brooklyn, NY 11201 View on Google Maps" at bounding box center [418, 171] width 257 height 209
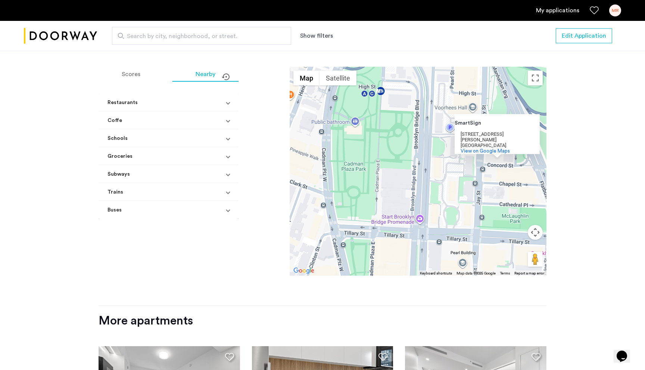
drag, startPoint x: 365, startPoint y: 236, endPoint x: 457, endPoint y: 227, distance: 91.9
click at [457, 227] on div "SmartSign SmartSign 203 Jay St Suite 800 Brooklyn, NY 11201 View on Google Maps" at bounding box center [418, 171] width 257 height 209
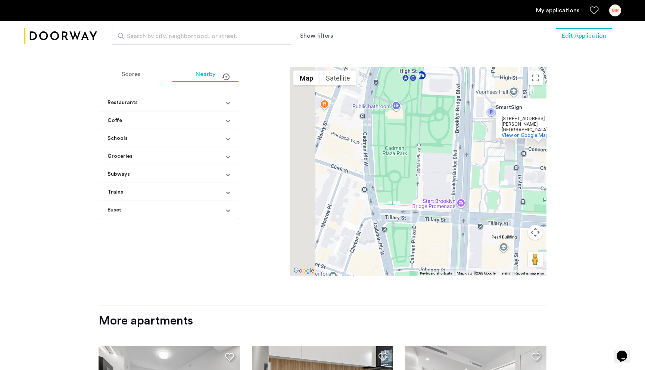
drag, startPoint x: 411, startPoint y: 241, endPoint x: 459, endPoint y: 222, distance: 51.8
click at [459, 222] on div "SmartSign SmartSign 203 Jay St Suite 800 Brooklyn, NY 11201 View on Google Maps" at bounding box center [418, 171] width 257 height 209
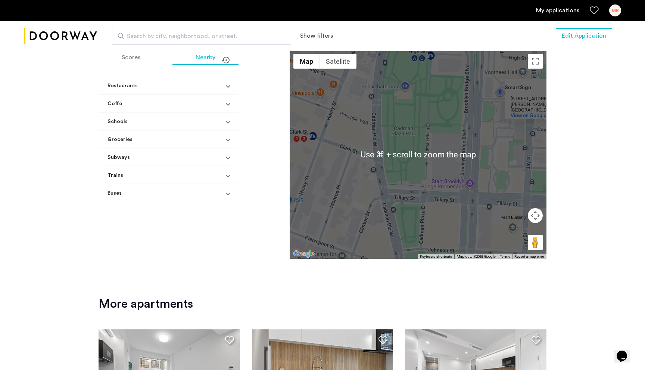
scroll to position [750, 0]
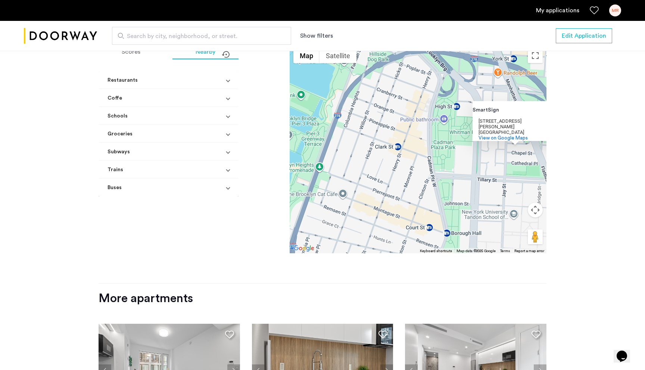
drag, startPoint x: 457, startPoint y: 224, endPoint x: 474, endPoint y: 193, distance: 35.1
click at [474, 193] on div "SmartSign SmartSign 203 Jay St Suite 800 Brooklyn, NY 11201 View on Google Maps" at bounding box center [418, 148] width 257 height 209
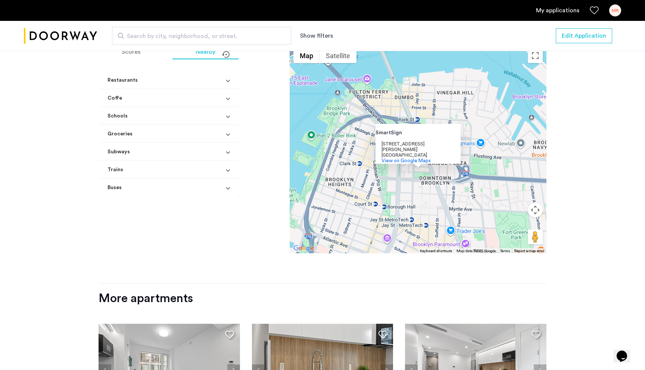
drag, startPoint x: 474, startPoint y: 193, endPoint x: 390, endPoint y: 194, distance: 84.3
click at [390, 194] on div "SmartSign SmartSign 203 Jay St Suite 800 Brooklyn, NY 11201 View on Google Maps" at bounding box center [418, 148] width 257 height 209
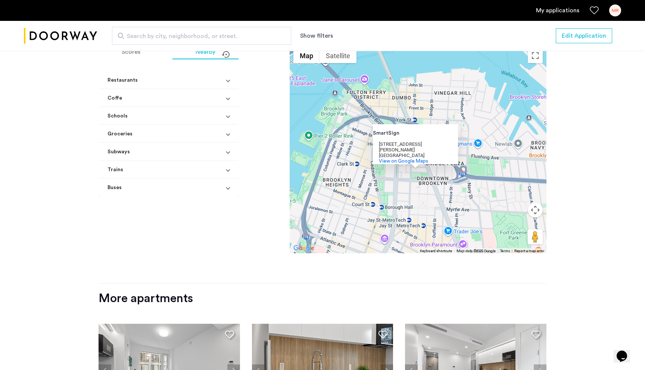
click at [435, 197] on div "SmartSign SmartSign 203 Jay St Suite 800 Brooklyn, NY 11201 View on Google Maps" at bounding box center [418, 148] width 257 height 209
click at [465, 213] on div "SmartSign SmartSign 203 Jay St Suite 800 Brooklyn, NY 11201 View on Google Maps" at bounding box center [418, 148] width 257 height 209
click at [475, 188] on div "SmartSign SmartSign 203 Jay St Suite 800 Brooklyn, NY 11201 View on Google Maps" at bounding box center [418, 148] width 257 height 209
click at [481, 128] on div "SmartSign SmartSign 203 Jay St Suite 800 Brooklyn, NY 11201 View on Google Maps" at bounding box center [418, 148] width 257 height 209
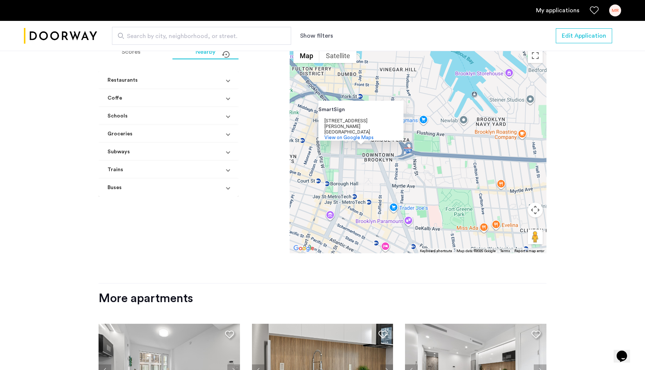
drag, startPoint x: 500, startPoint y: 180, endPoint x: 414, endPoint y: 143, distance: 93.3
click at [414, 143] on div "SmartSign SmartSign 203 Jay St Suite 800 Brooklyn, NY 11201 View on Google Maps" at bounding box center [418, 148] width 257 height 209
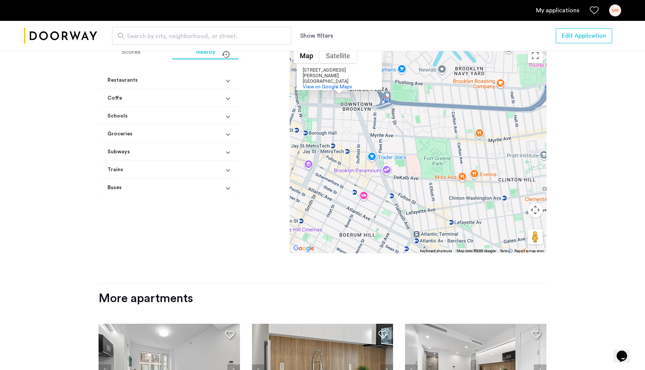
drag, startPoint x: 395, startPoint y: 205, endPoint x: 409, endPoint y: 168, distance: 39.3
click at [409, 168] on div "SmartSign SmartSign 203 Jay St Suite 800 Brooklyn, NY 11201 View on Google Maps" at bounding box center [418, 148] width 257 height 209
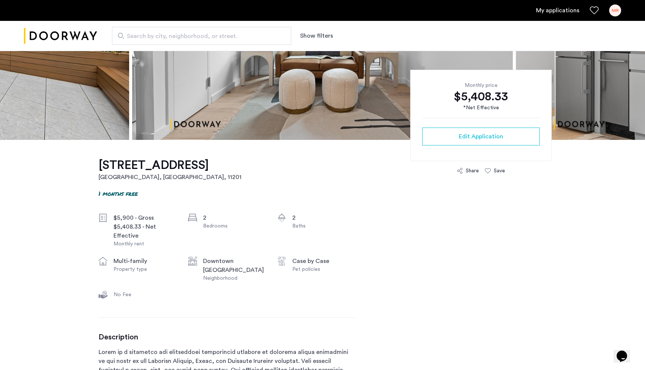
scroll to position [152, 0]
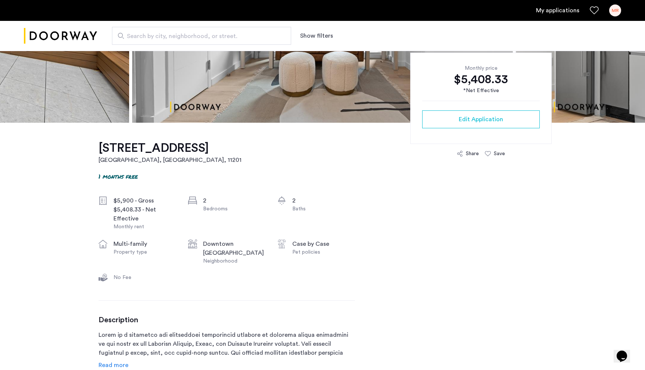
click at [475, 85] on div "$5,408.33" at bounding box center [481, 79] width 118 height 15
click at [481, 98] on div "Monthly price $5,408.33 *Net Effective Edit Application" at bounding box center [480, 98] width 141 height 91
click at [481, 91] on div "*Net Effective" at bounding box center [481, 91] width 118 height 8
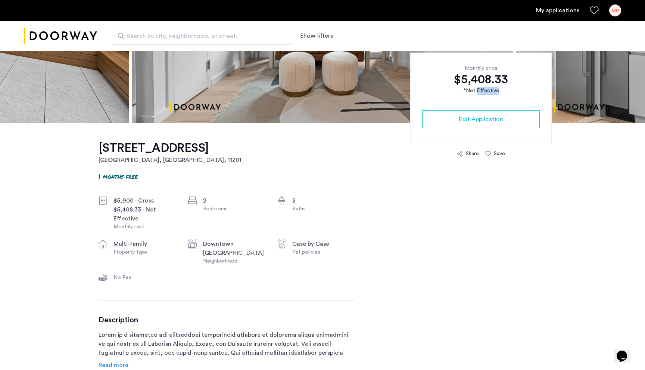
click at [481, 91] on div "*Net Effective" at bounding box center [481, 91] width 118 height 8
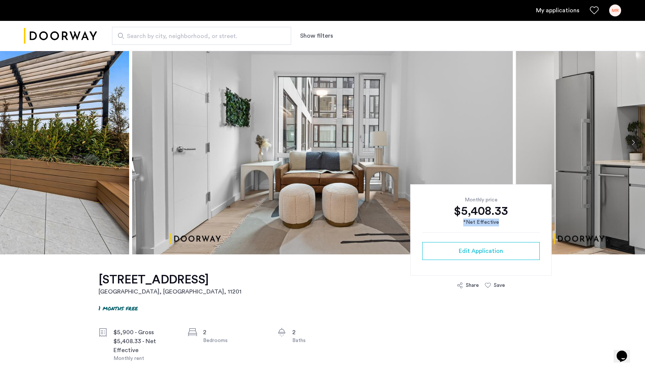
scroll to position [0, 0]
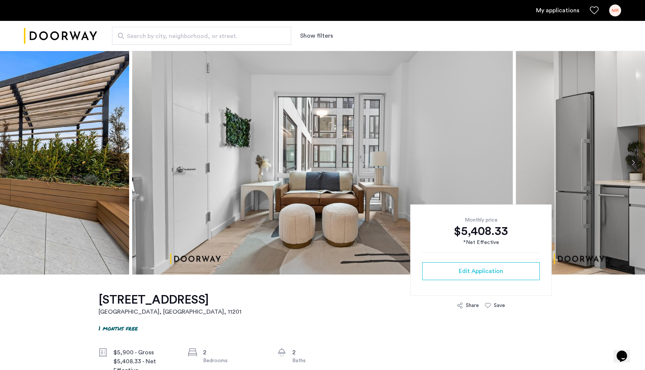
click at [615, 22] on div "Search by city, neighborhood, or street. Show filters" at bounding box center [322, 36] width 645 height 30
click at [615, 9] on div "MR" at bounding box center [615, 10] width 12 height 12
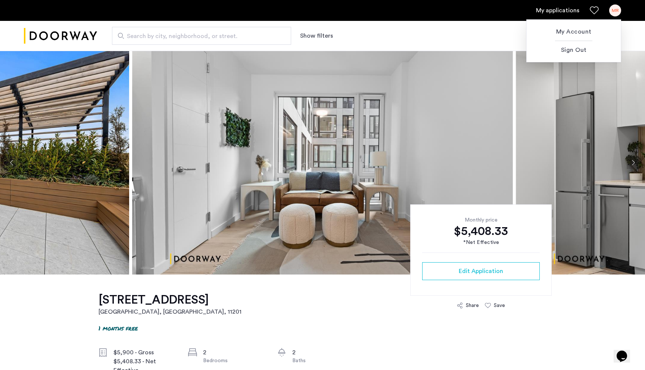
click at [615, 9] on div at bounding box center [322, 185] width 645 height 370
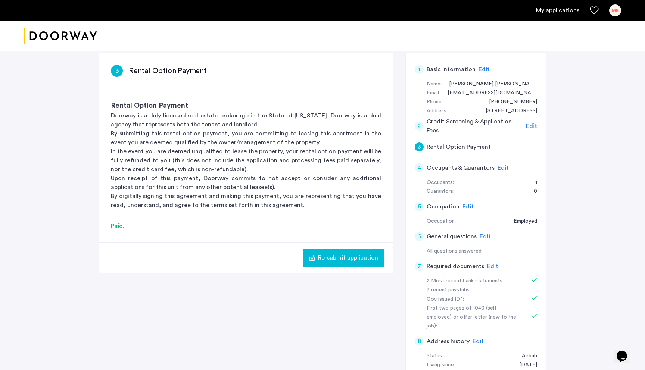
scroll to position [43, 0]
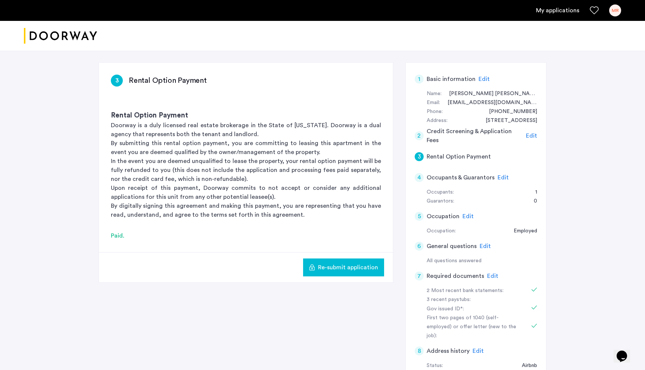
click at [504, 179] on span "Edit" at bounding box center [502, 178] width 11 height 6
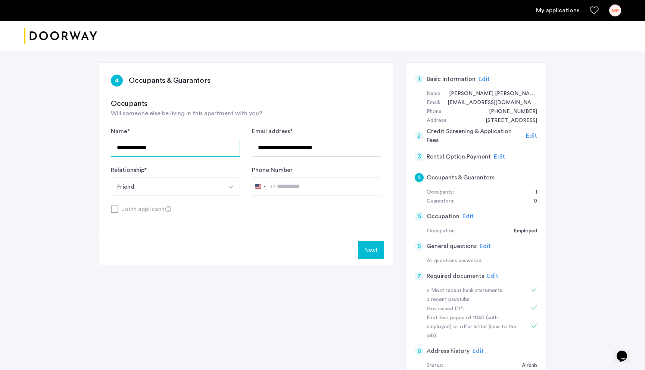
drag, startPoint x: 195, startPoint y: 153, endPoint x: 100, endPoint y: 137, distance: 96.1
click at [100, 137] on div "**********" at bounding box center [246, 149] width 294 height 172
type input "**********"
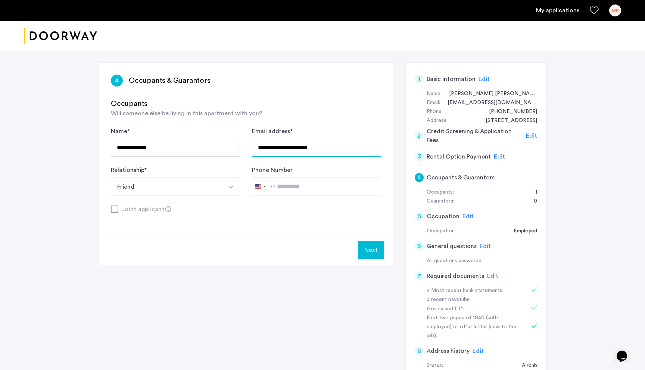
type input "**********"
click at [109, 210] on div "**********" at bounding box center [246, 148] width 294 height 172
click at [118, 210] on div "Joint applicant" at bounding box center [246, 208] width 270 height 9
click at [360, 242] on button "Next" at bounding box center [371, 250] width 26 height 18
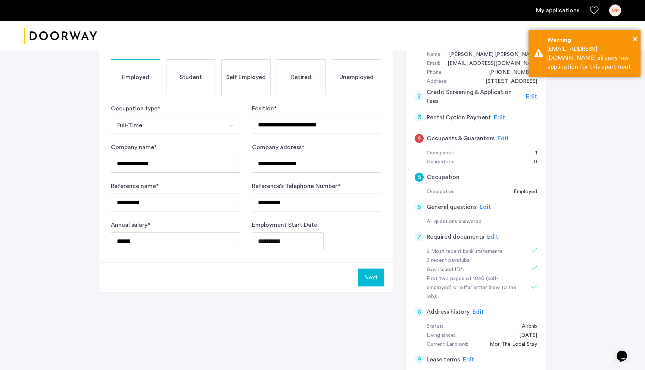
scroll to position [127, 0]
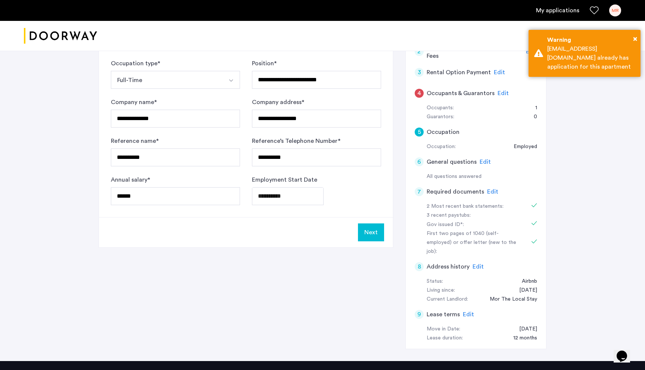
click at [369, 232] on button "Next" at bounding box center [371, 233] width 26 height 18
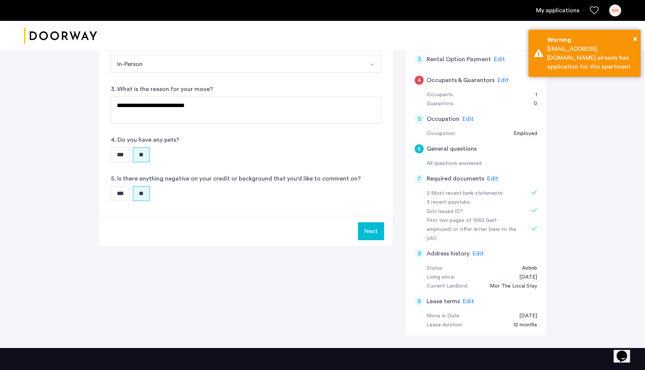
scroll to position [150, 0]
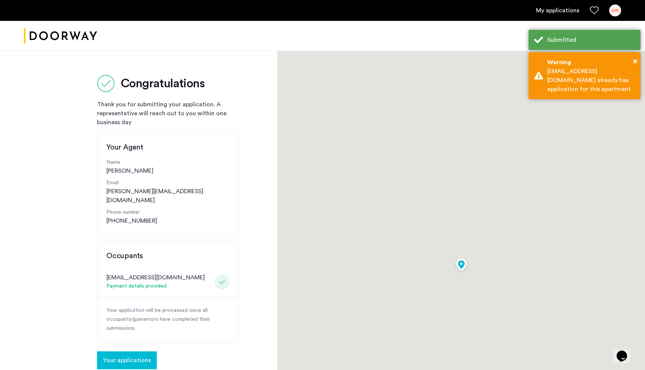
click at [381, 227] on div at bounding box center [461, 275] width 368 height 448
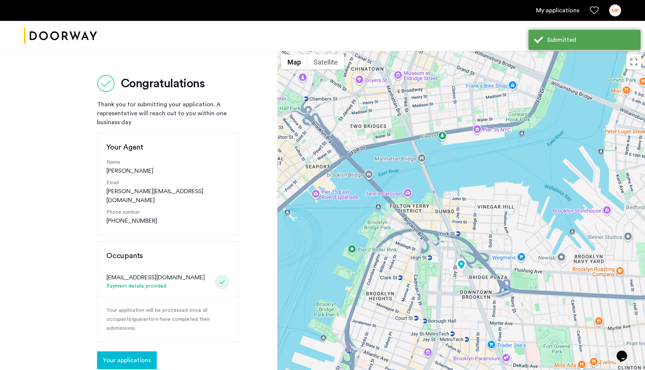
click at [145, 356] on span "Your applications" at bounding box center [127, 360] width 48 height 9
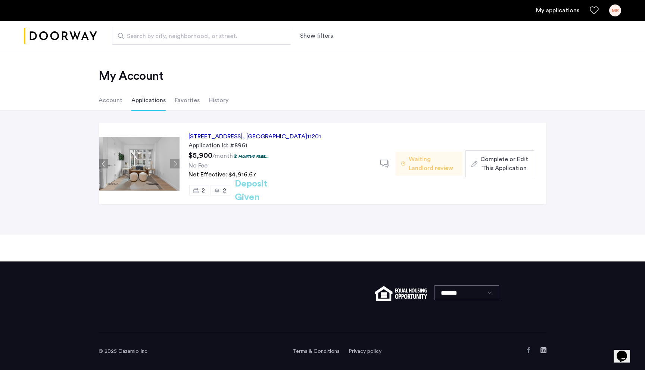
click at [422, 172] on span "Waiting Landlord review" at bounding box center [433, 164] width 48 height 18
click at [185, 99] on li "Favorites" at bounding box center [187, 100] width 25 height 21
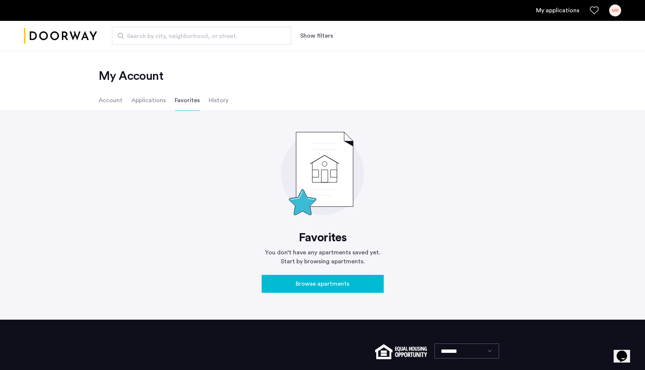
click at [124, 98] on ul "Account Applications Favorites History" at bounding box center [322, 100] width 470 height 21
click at [100, 113] on div "Favorites You don’t have any apartments saved yet. Start by browsing apartments…" at bounding box center [322, 215] width 645 height 209
click at [106, 104] on li "Account" at bounding box center [111, 100] width 24 height 21
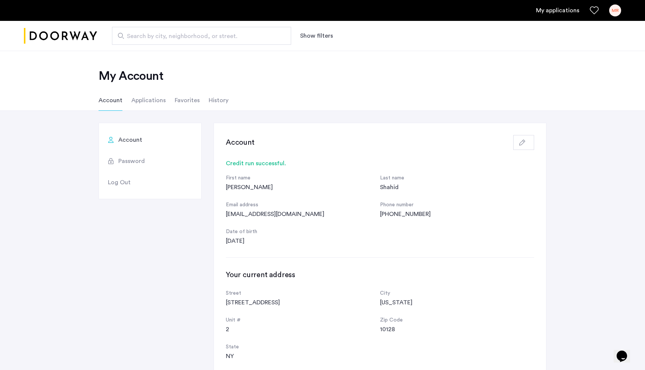
click at [618, 17] on div "My applications MR" at bounding box center [322, 10] width 645 height 21
click at [614, 9] on div "MR" at bounding box center [615, 10] width 12 height 12
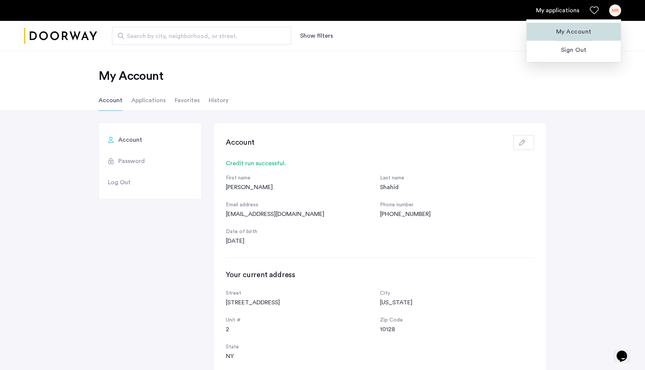
click at [578, 29] on span "My Account" at bounding box center [574, 31] width 82 height 9
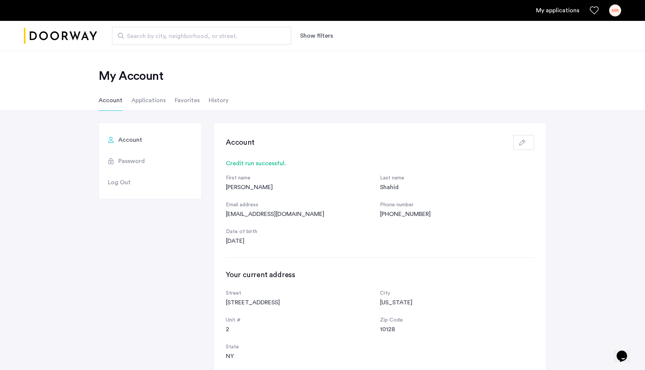
click at [60, 33] on img "Cazamio logo" at bounding box center [60, 36] width 73 height 28
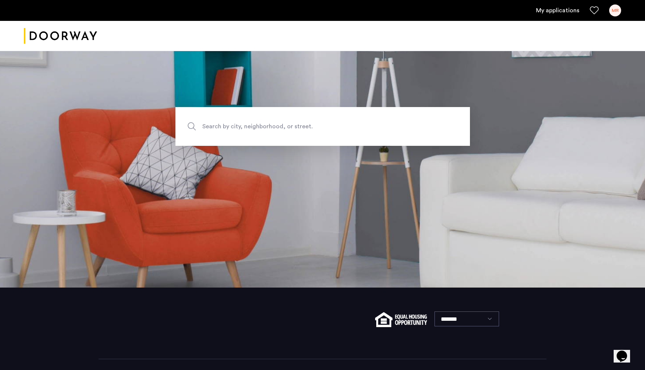
scroll to position [112, 0]
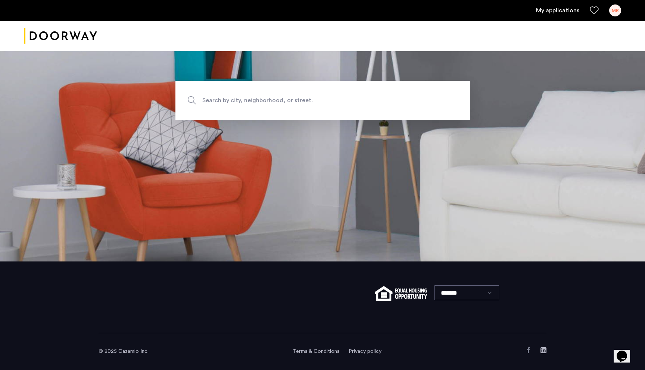
click at [446, 299] on select "*******" at bounding box center [466, 292] width 65 height 15
click at [414, 293] on img at bounding box center [401, 293] width 52 height 15
